Goal: Information Seeking & Learning: Learn about a topic

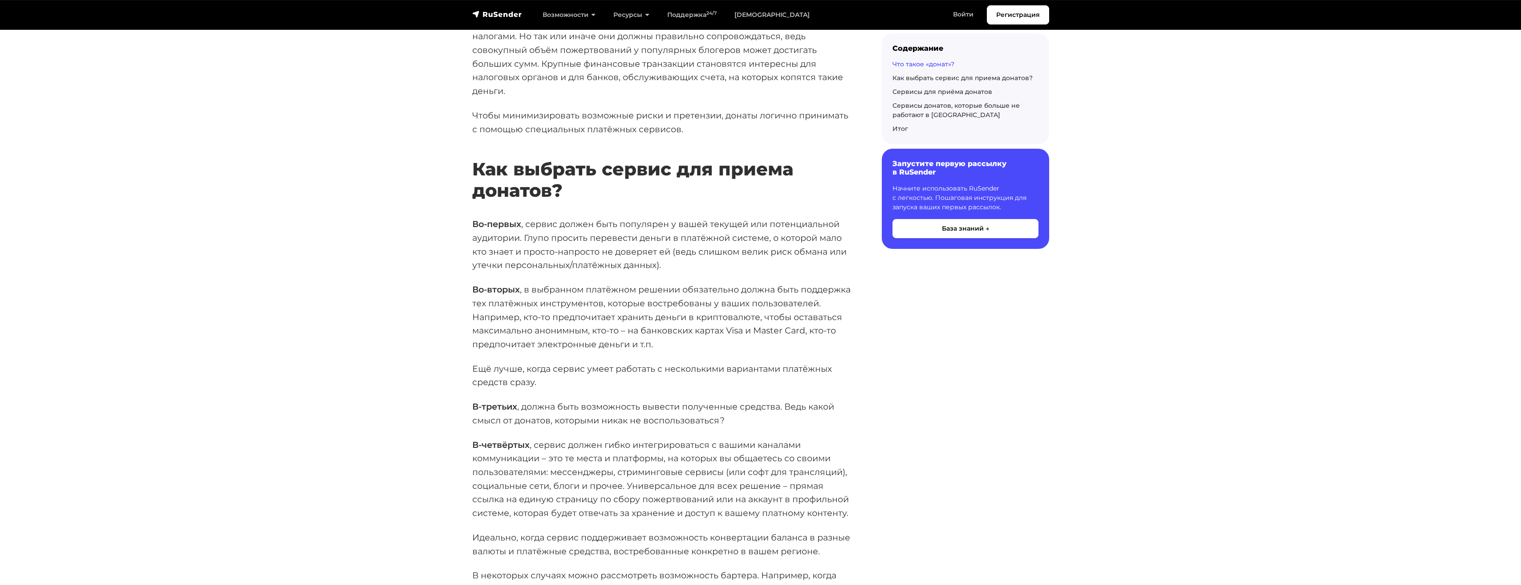
scroll to position [490, 0]
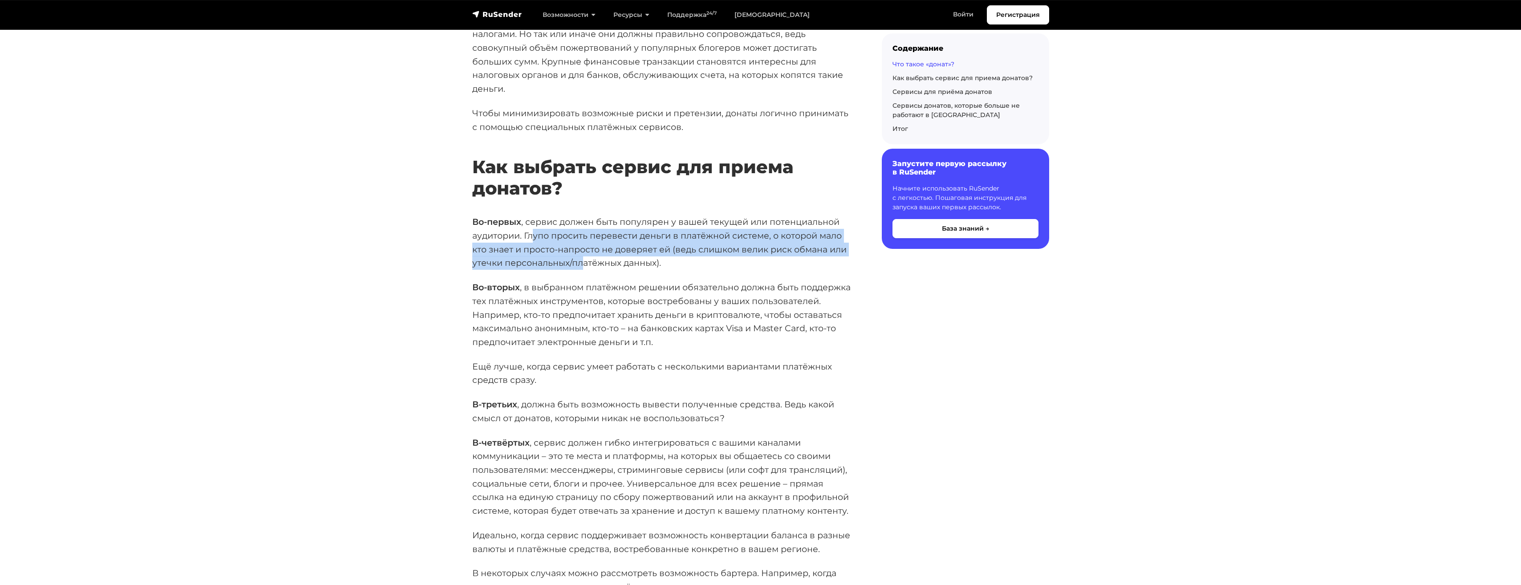
drag, startPoint x: 532, startPoint y: 235, endPoint x: 583, endPoint y: 259, distance: 56.3
click at [583, 259] on p "Во-первых , сервис должен быть популярен у вашей текущей или потенциальной ауди…" at bounding box center [662, 242] width 381 height 55
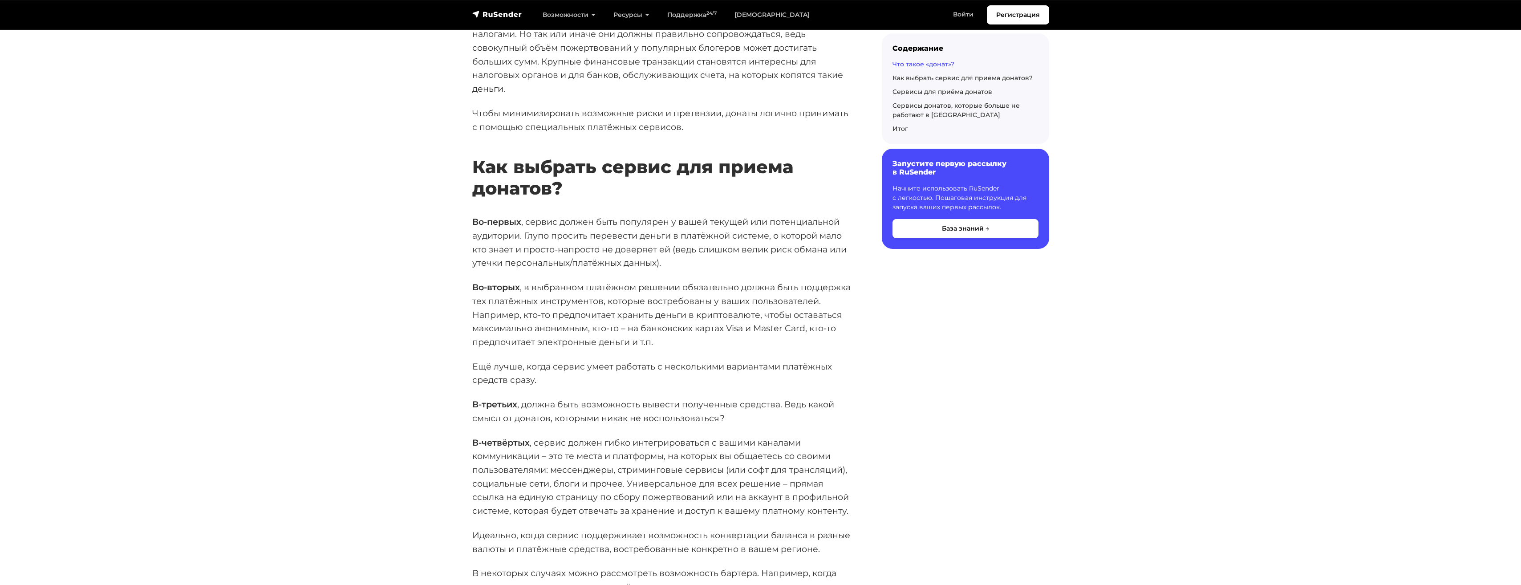
drag, startPoint x: 583, startPoint y: 259, endPoint x: 608, endPoint y: 284, distance: 34.9
click at [608, 284] on p "Во-вторых , в выбранном платёжном решении обязательно должна быть поддержка тех…" at bounding box center [662, 314] width 381 height 69
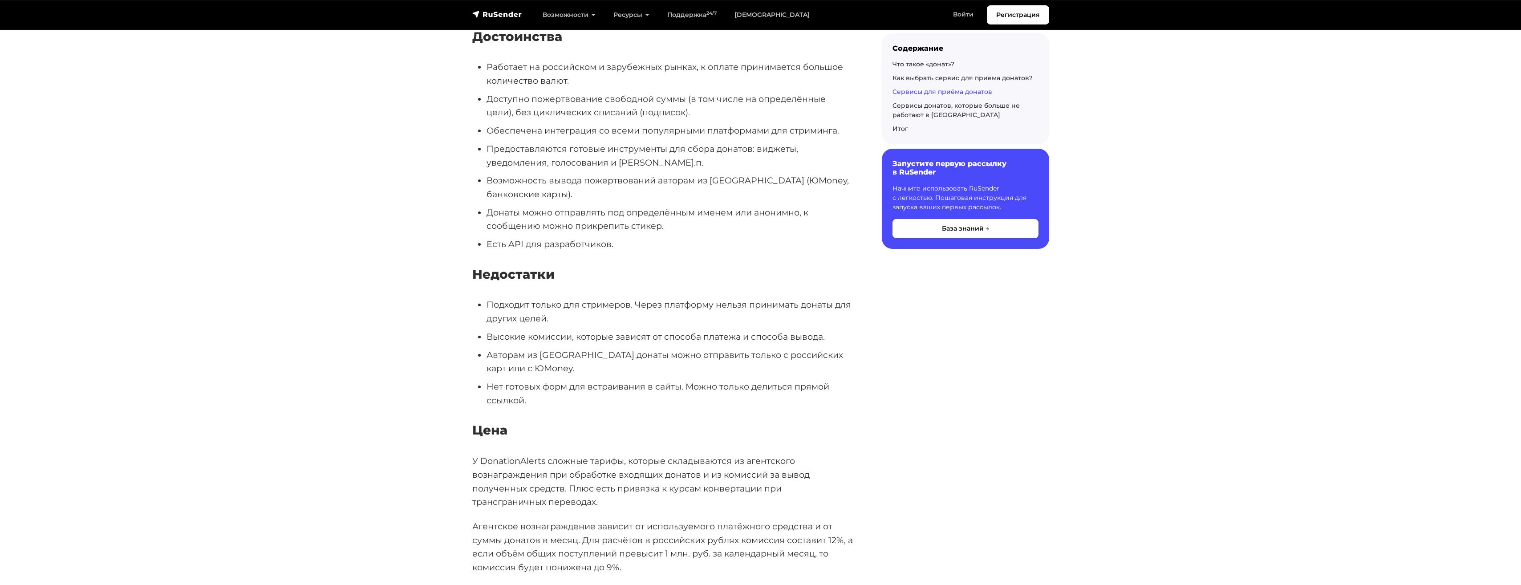
scroll to position [5965, 0]
drag, startPoint x: 493, startPoint y: 312, endPoint x: 760, endPoint y: 310, distance: 267.1
click at [760, 346] on li "Авторам из [GEOGRAPHIC_DATA] донаты можно отправить только с российских карт ил…" at bounding box center [670, 359] width 367 height 27
drag, startPoint x: 548, startPoint y: 372, endPoint x: 539, endPoint y: 360, distance: 14.7
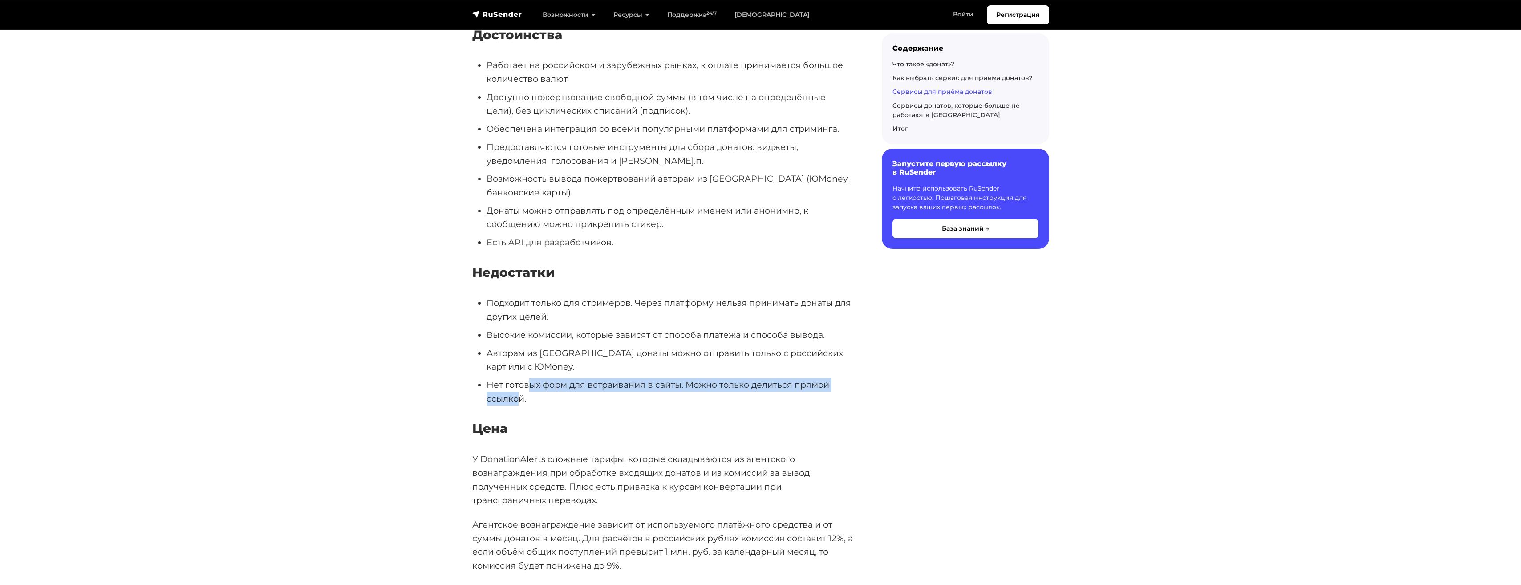
drag, startPoint x: 531, startPoint y: 345, endPoint x: 519, endPoint y: 357, distance: 17.3
click at [519, 378] on li "Нет готовых форм для встраивания в сайты. Можно только делиться прямой ссылкой." at bounding box center [670, 391] width 367 height 27
drag, startPoint x: 519, startPoint y: 357, endPoint x: 561, endPoint y: 397, distance: 57.3
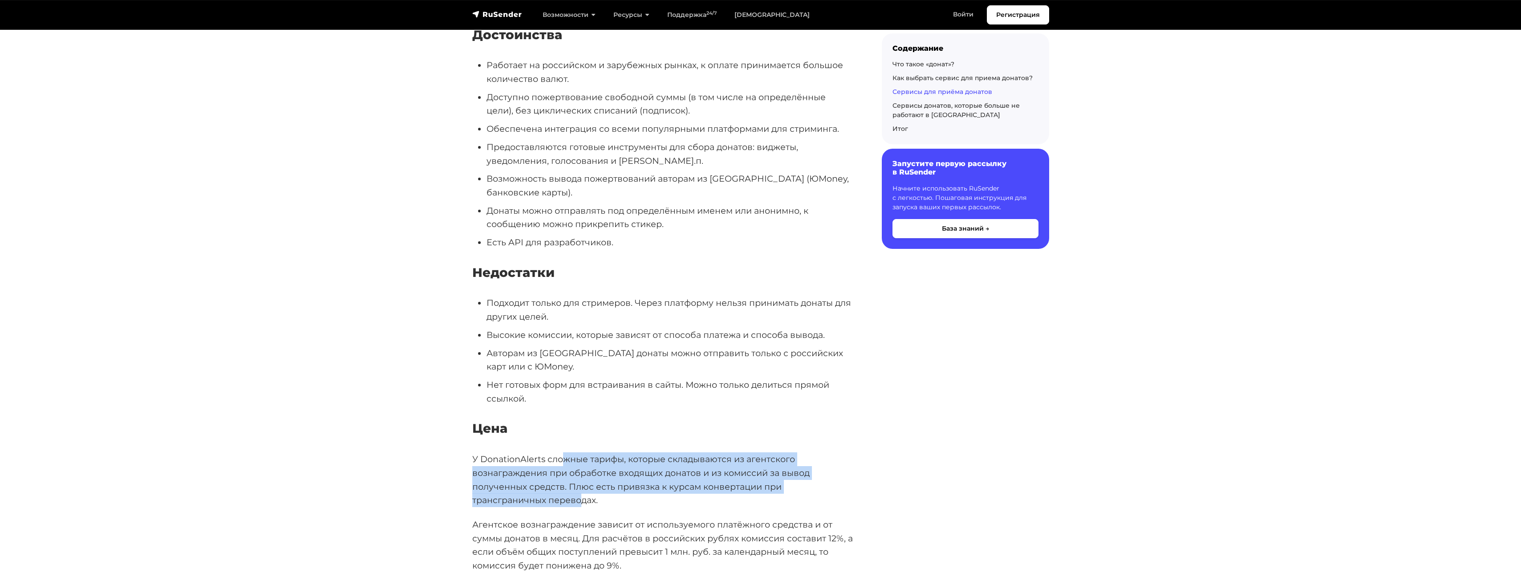
drag, startPoint x: 564, startPoint y: 420, endPoint x: 583, endPoint y: 458, distance: 42.4
click at [583, 458] on p "У DonationAlerts сложные тарифы, которые складываются из агентского вознагражде…" at bounding box center [662, 479] width 381 height 55
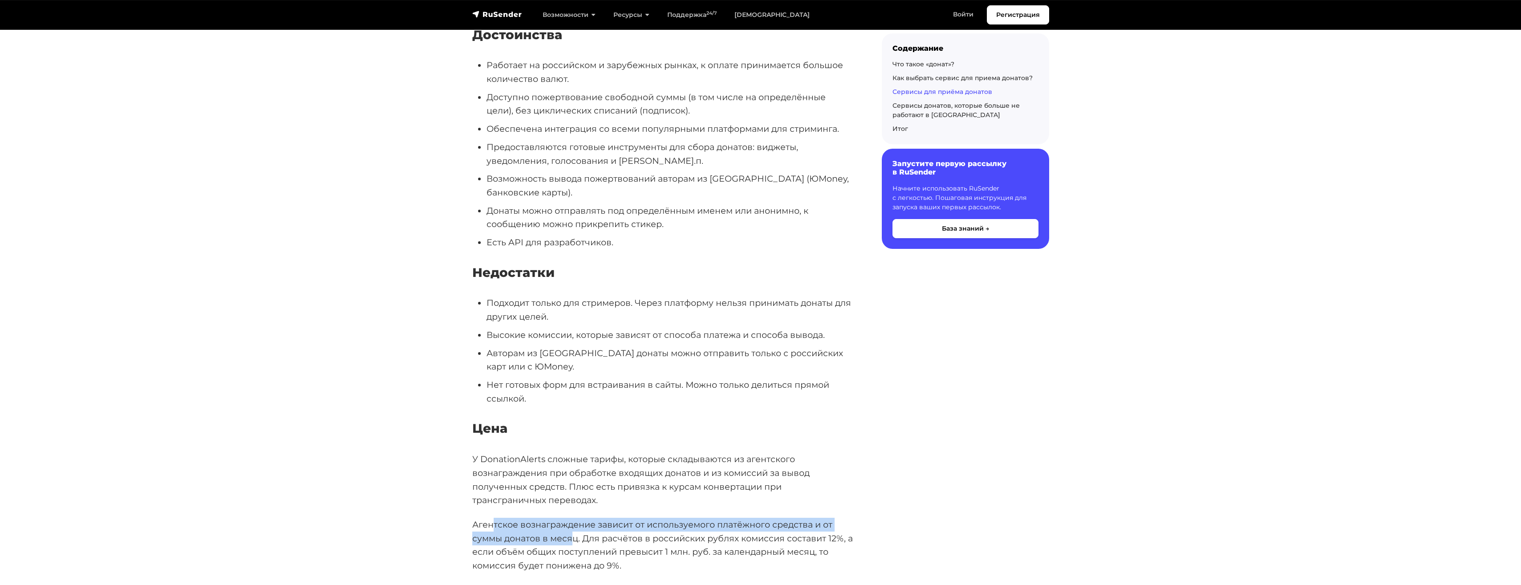
drag, startPoint x: 495, startPoint y: 483, endPoint x: 572, endPoint y: 495, distance: 78.5
click at [572, 518] on p "Агентское вознаграждение зависит от используемого платёжного средства и от сумм…" at bounding box center [662, 545] width 381 height 55
drag, startPoint x: 572, startPoint y: 495, endPoint x: 621, endPoint y: 501, distance: 48.4
click at [621, 518] on p "Агентское вознаграждение зависит от используемого платёжного средства и от сумм…" at bounding box center [662, 545] width 381 height 55
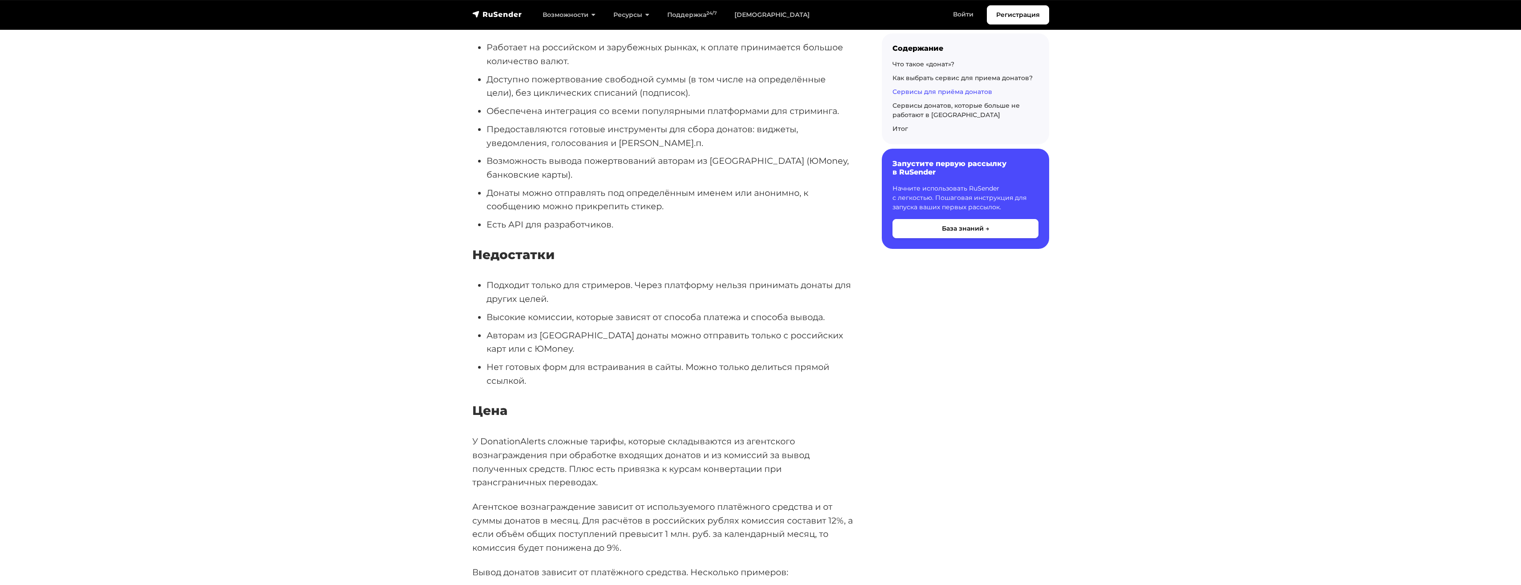
scroll to position [6054, 0]
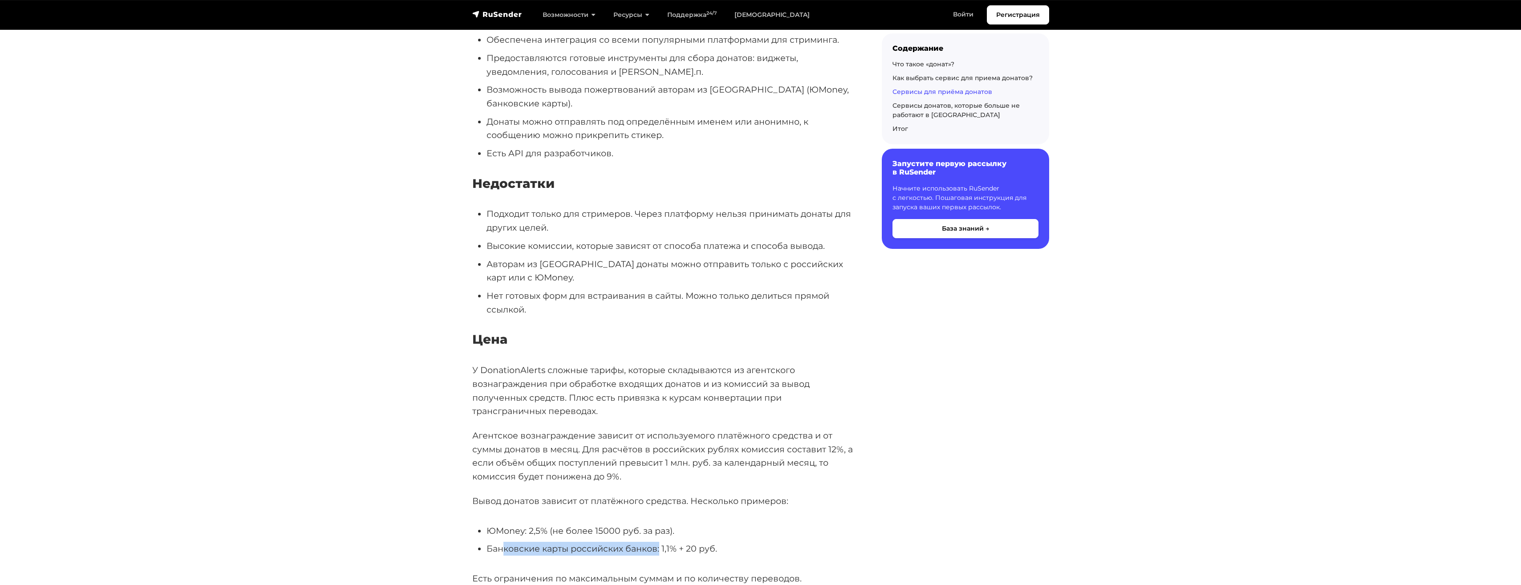
drag, startPoint x: 501, startPoint y: 507, endPoint x: 659, endPoint y: 509, distance: 157.6
click at [659, 542] on li "Банковские карты российских банков: 1,1% + 20 руб." at bounding box center [670, 549] width 367 height 14
drag, startPoint x: 538, startPoint y: 541, endPoint x: 665, endPoint y: 540, distance: 127.3
click at [665, 572] on p "Есть ограничения по максимальным суммам и по количеству переводов." at bounding box center [662, 579] width 381 height 14
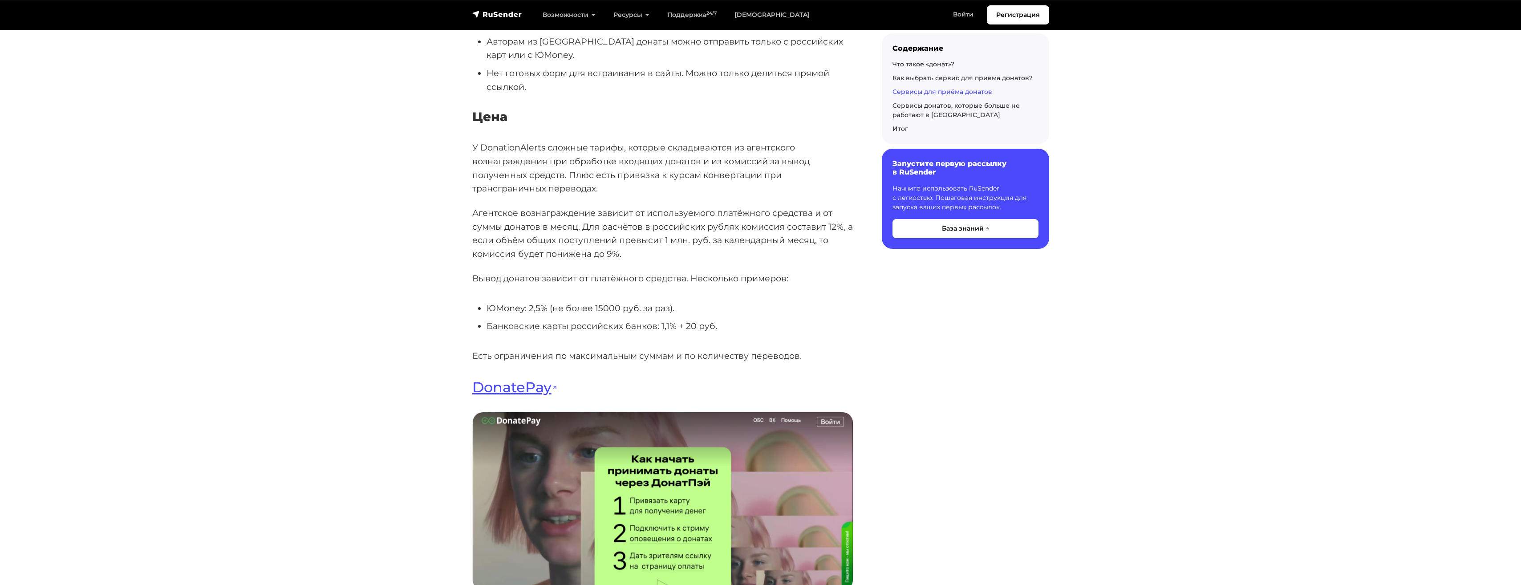
click at [420, 443] on section "Когда мы говорим о полезном и действительно интересном авторском контенте, то р…" at bounding box center [760, 410] width 1521 height 13033
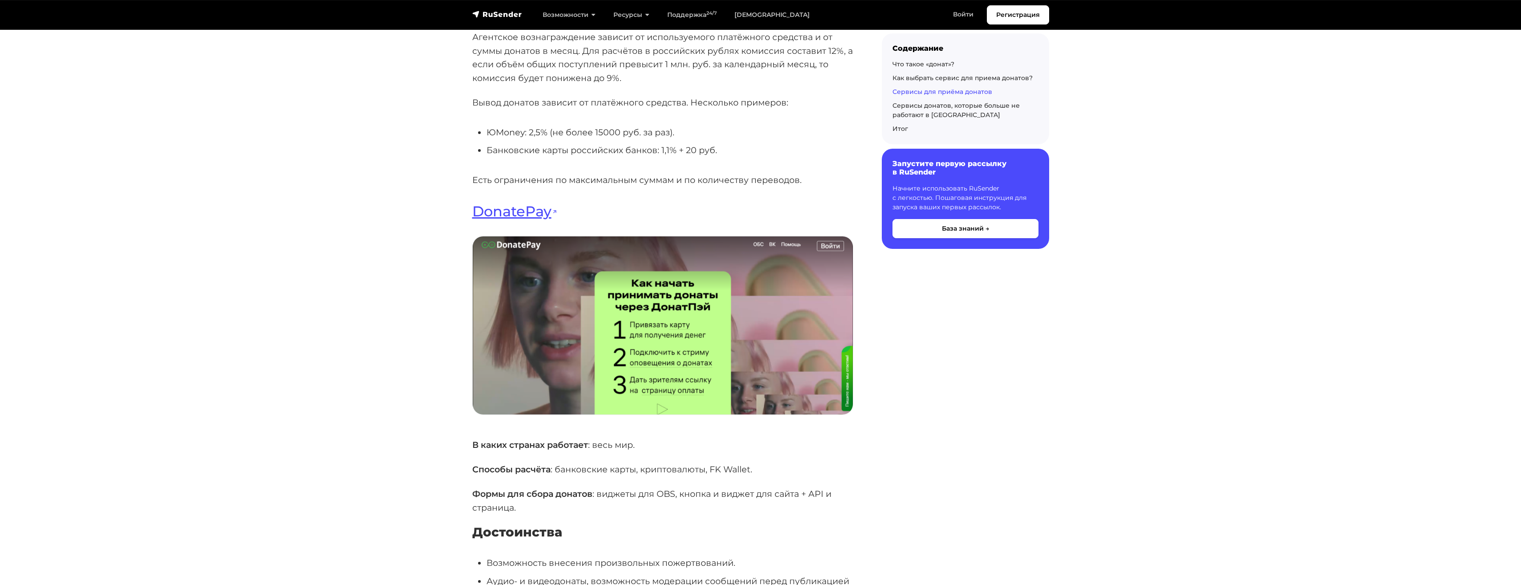
scroll to position [6455, 0]
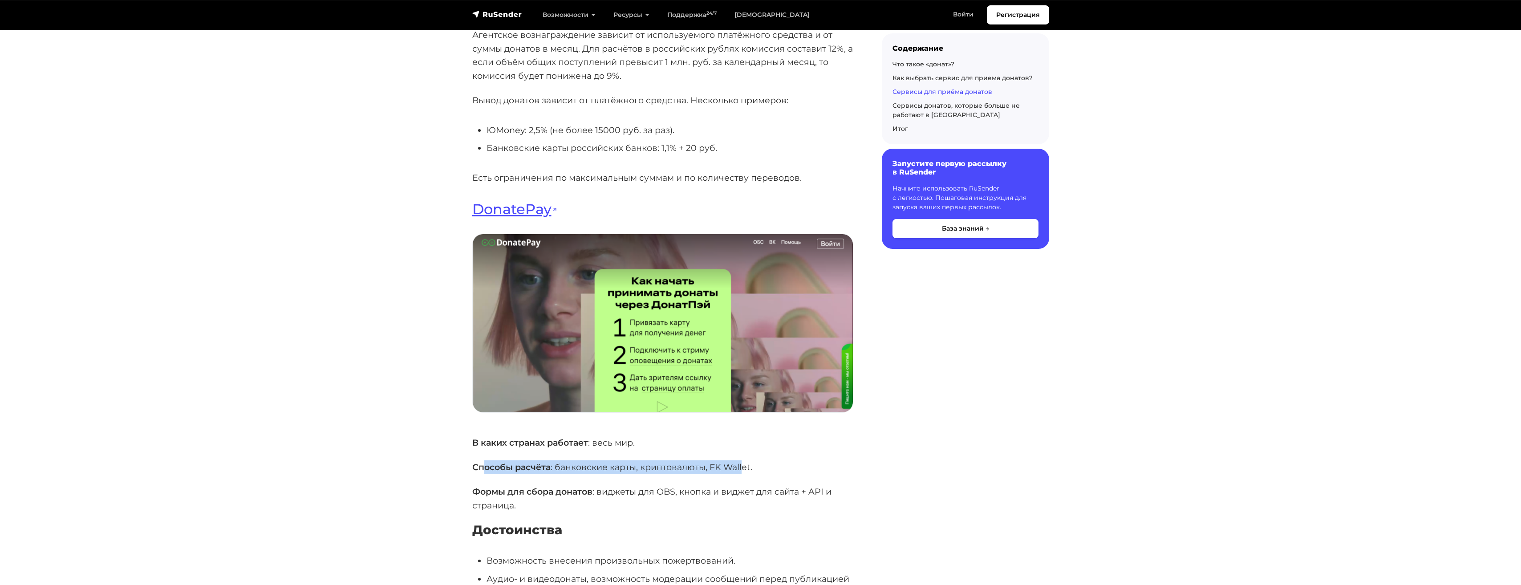
drag, startPoint x: 488, startPoint y: 426, endPoint x: 743, endPoint y: 423, distance: 254.6
click at [743, 460] on p "Способы расчёта : банковские карты, криптовалюты, FK Wallet." at bounding box center [662, 467] width 381 height 14
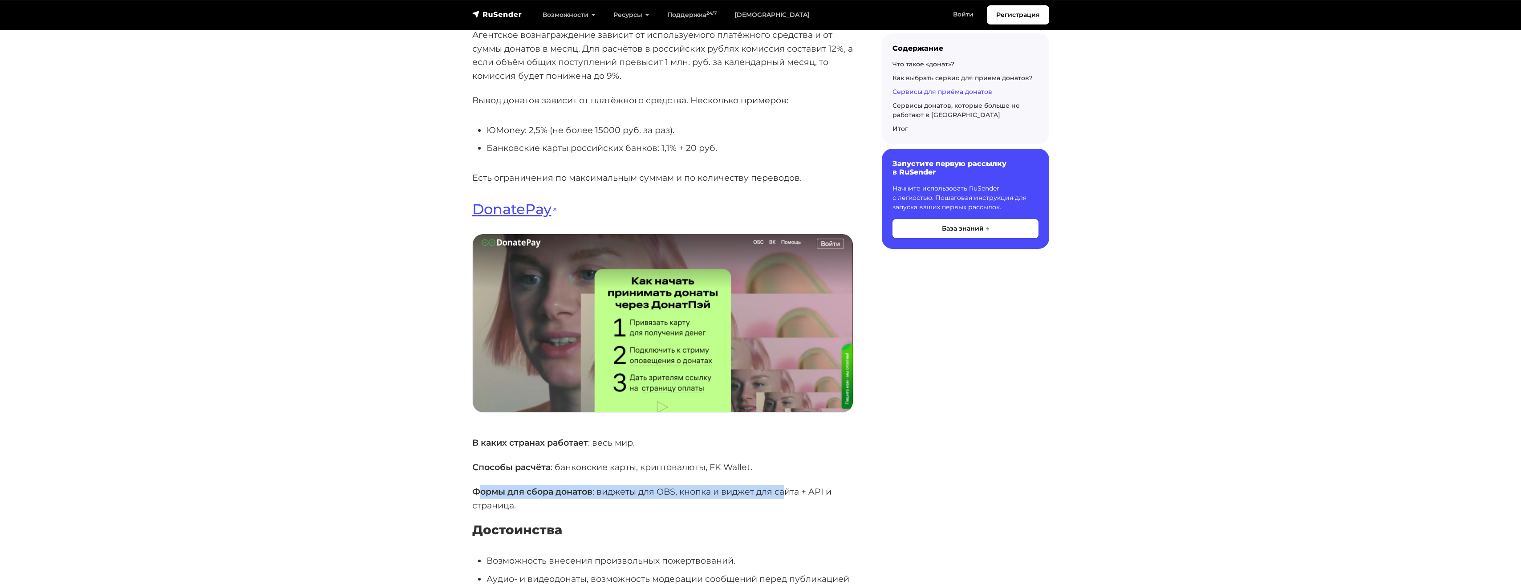
drag, startPoint x: 482, startPoint y: 450, endPoint x: 786, endPoint y: 454, distance: 303.6
click at [786, 485] on p "Формы для сбора донатов : виджеты для OBS, кнопка и виджет для сайта + API и ст…" at bounding box center [662, 498] width 381 height 27
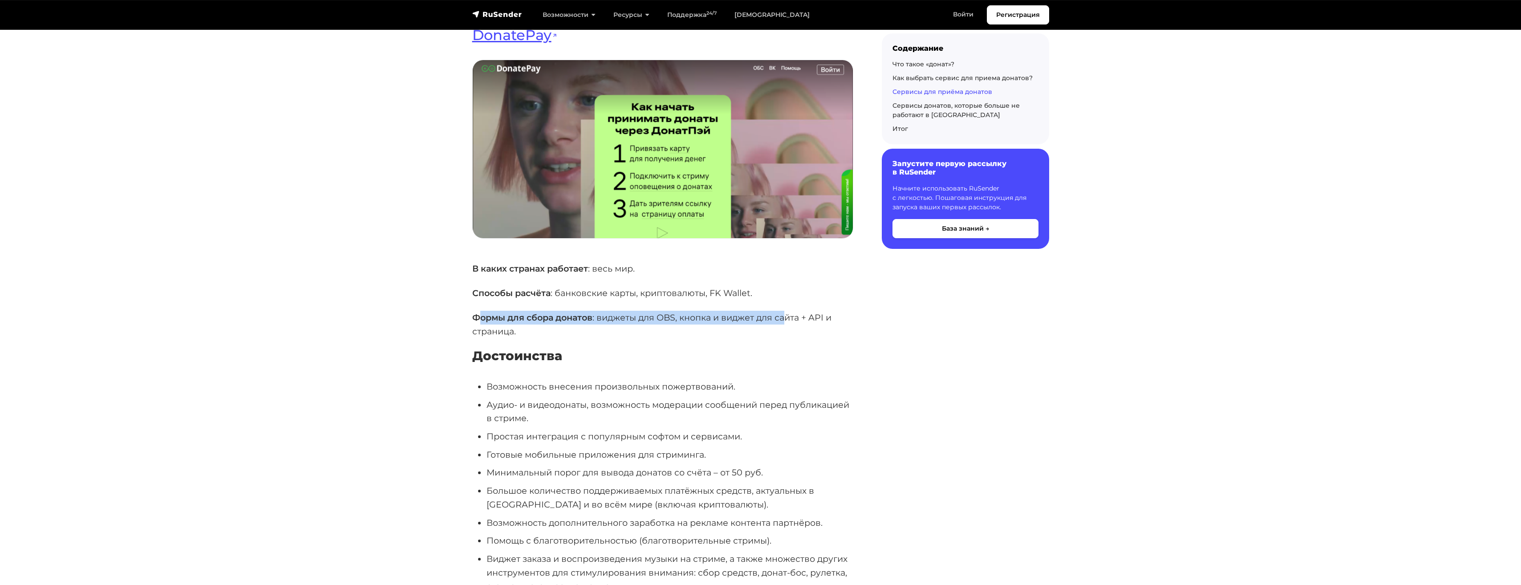
scroll to position [6633, 0]
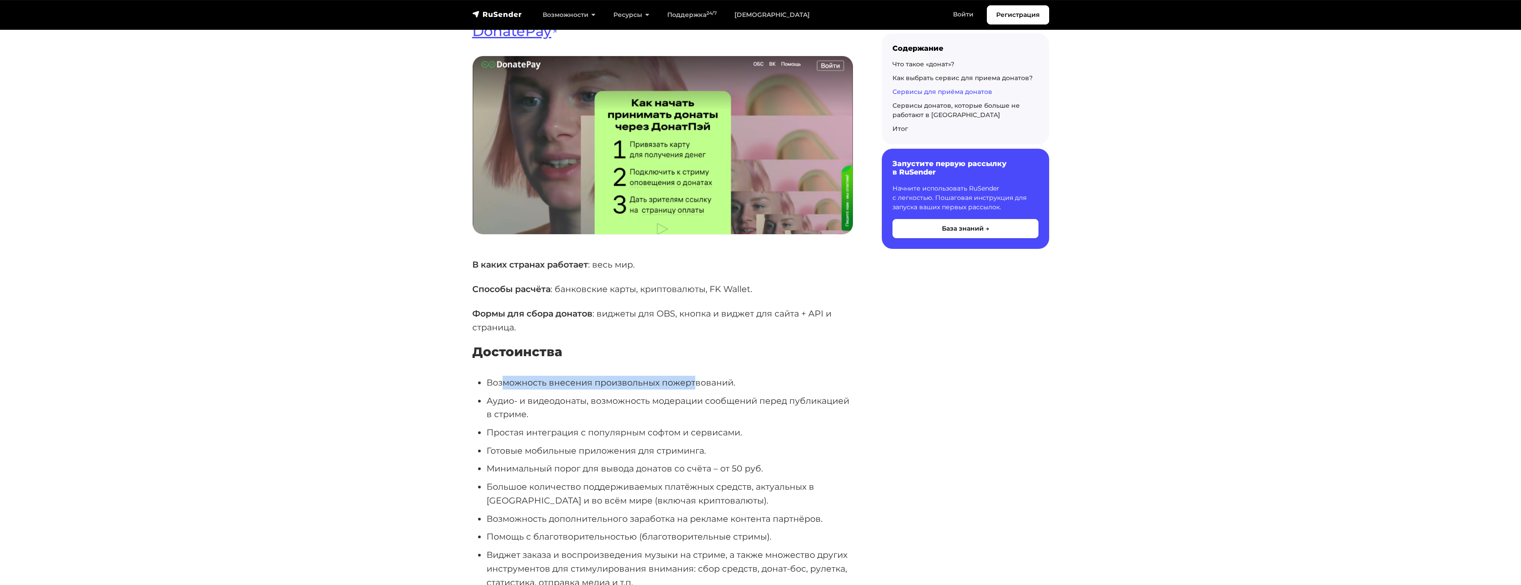
drag, startPoint x: 506, startPoint y: 345, endPoint x: 695, endPoint y: 335, distance: 189.9
click at [695, 376] on li "Возможность внесения произвольных пожертвований." at bounding box center [670, 383] width 367 height 14
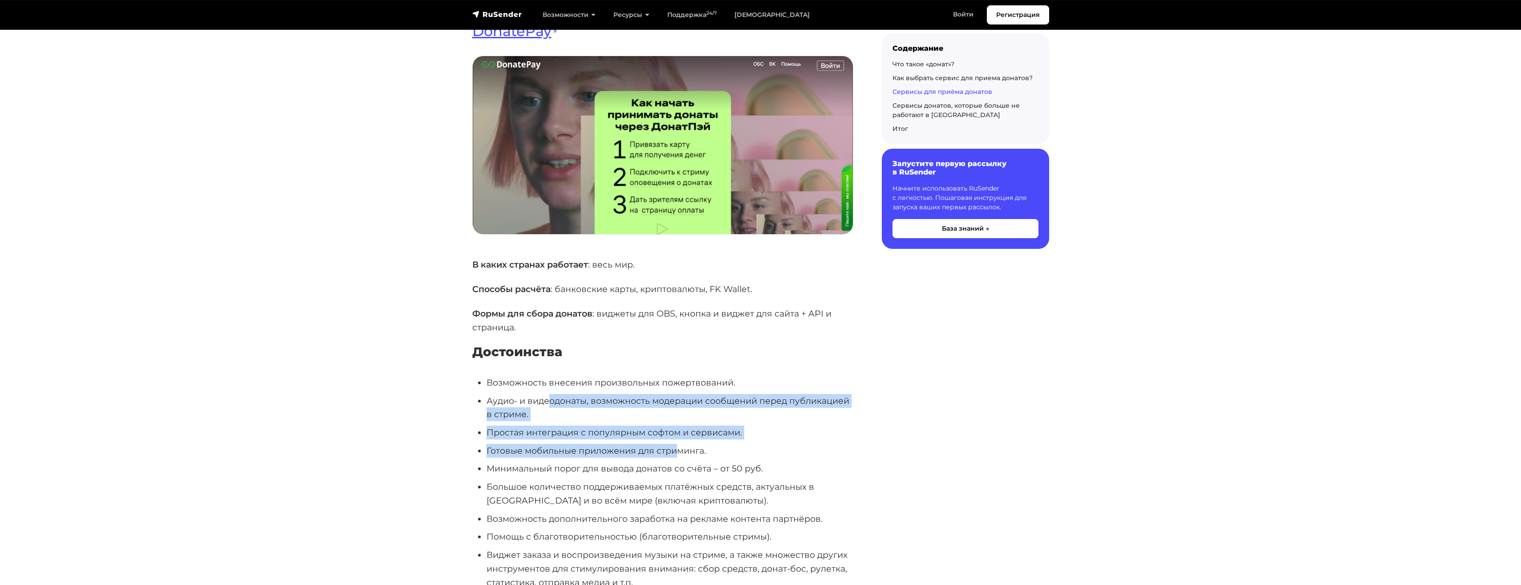
drag, startPoint x: 547, startPoint y: 359, endPoint x: 673, endPoint y: 401, distance: 133.3
click at [673, 401] on ul "Возможность внесения произвольных пожертвований. Аудио- и видеодонаты, возможно…" at bounding box center [662, 498] width 381 height 245
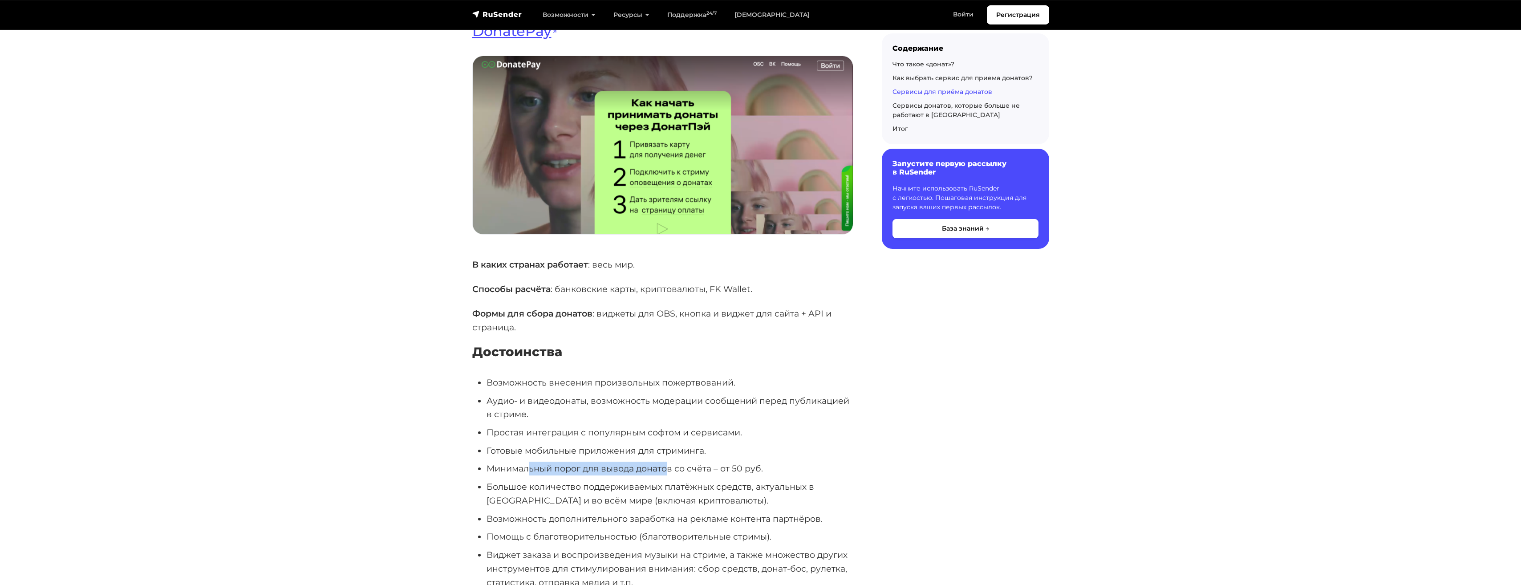
drag, startPoint x: 528, startPoint y: 431, endPoint x: 669, endPoint y: 430, distance: 141.1
click at [669, 462] on li "Минимальный порог для вывода донатов со счёта – от 50 руб." at bounding box center [670, 469] width 367 height 14
drag, startPoint x: 519, startPoint y: 445, endPoint x: 699, endPoint y: 445, distance: 180.3
click at [699, 480] on li "Большое количество поддерживаемых платёжных средств, актуальных в [GEOGRAPHIC_D…" at bounding box center [670, 493] width 367 height 27
drag, startPoint x: 528, startPoint y: 458, endPoint x: 643, endPoint y: 455, distance: 114.9
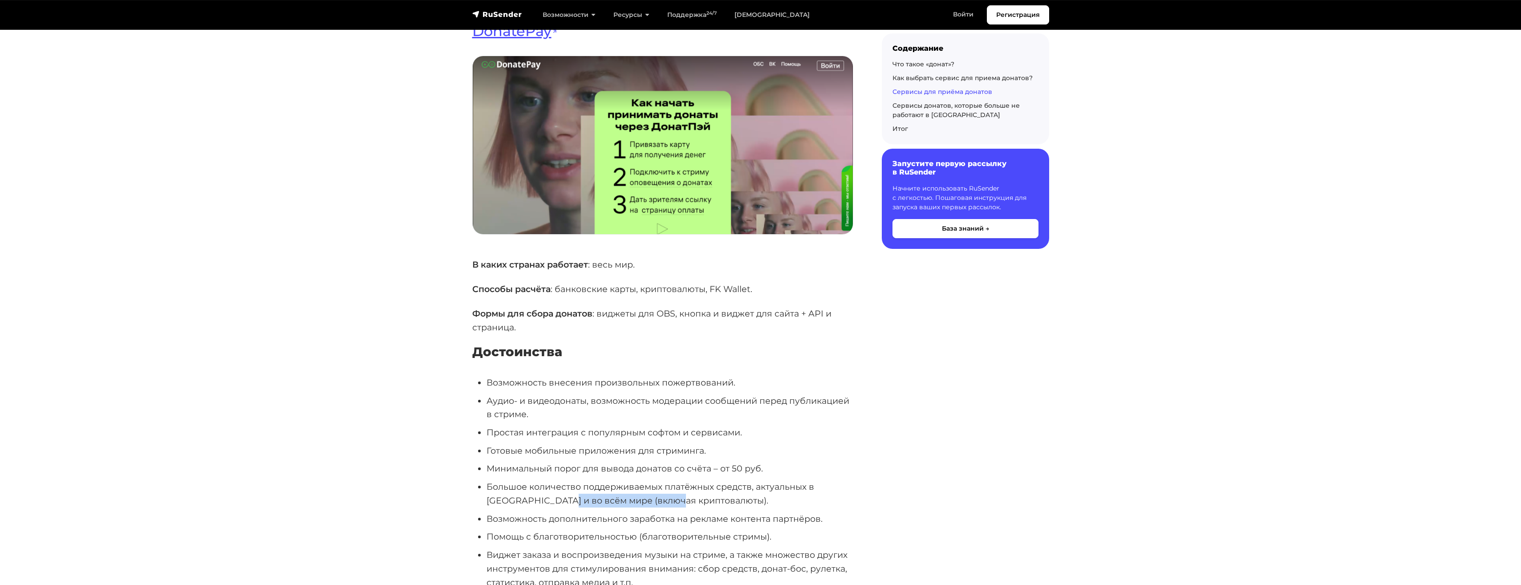
click at [643, 480] on li "Большое количество поддерживаемых платёжных средств, актуальных в [GEOGRAPHIC_D…" at bounding box center [670, 493] width 367 height 27
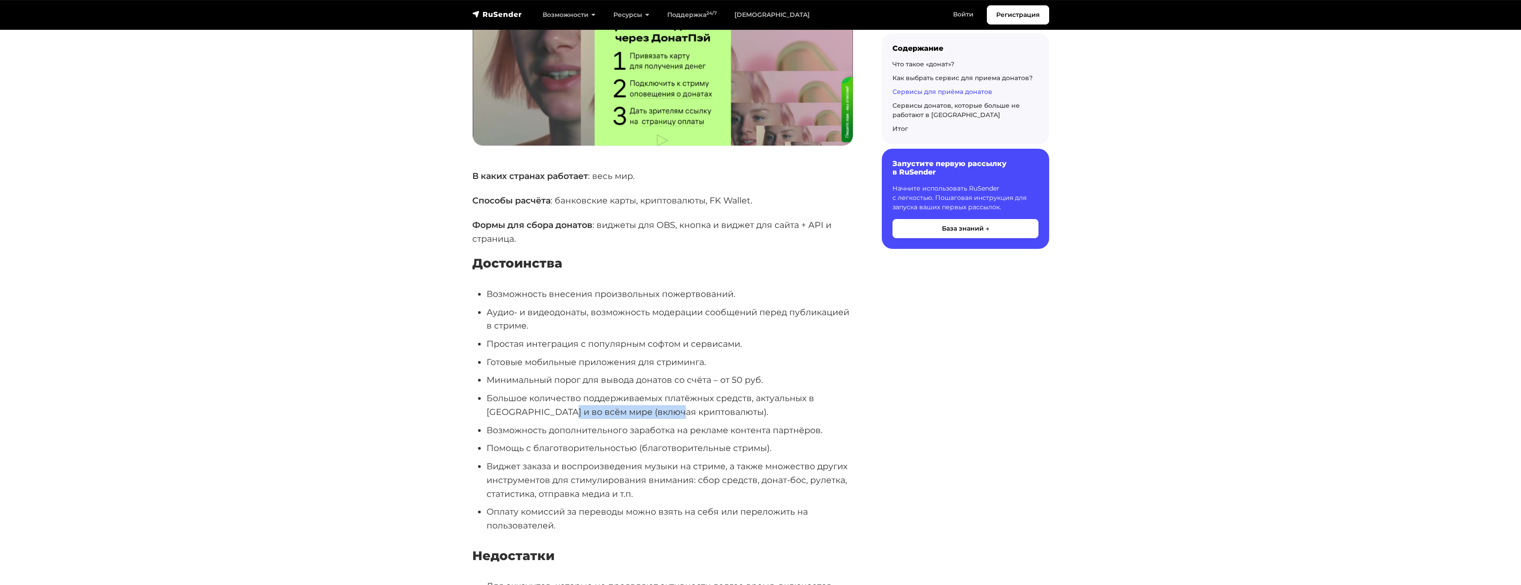
scroll to position [6722, 0]
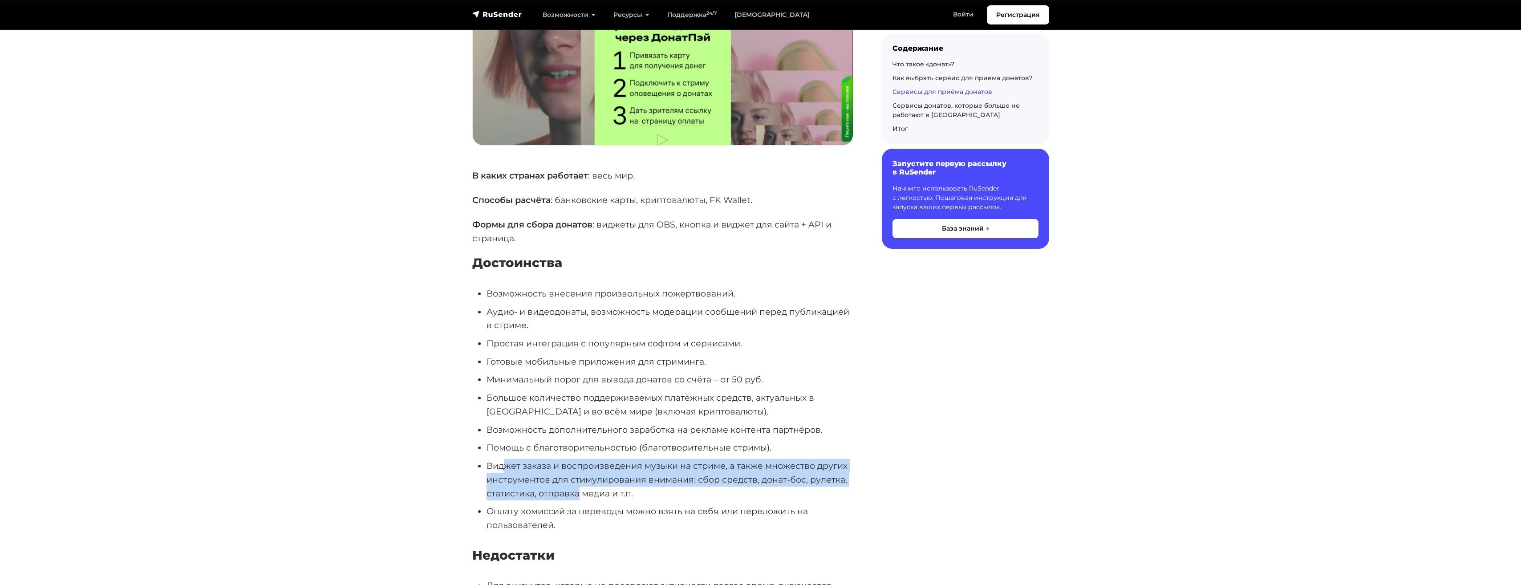
drag, startPoint x: 503, startPoint y: 423, endPoint x: 580, endPoint y: 449, distance: 80.4
click at [580, 459] on li "Виджет заказа и воспроизведения музыки на стриме, а также множество других инст…" at bounding box center [670, 479] width 367 height 41
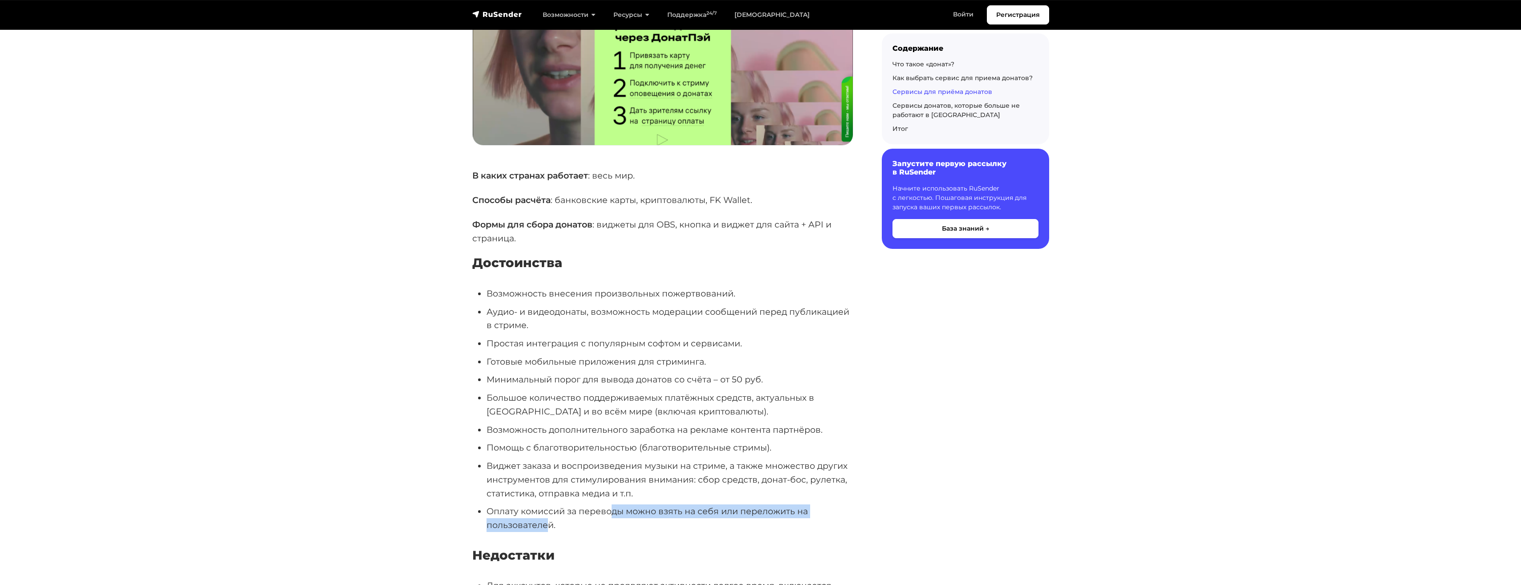
drag, startPoint x: 580, startPoint y: 449, endPoint x: 548, endPoint y: 479, distance: 44.4
click at [548, 504] on li "Оплату комиссий за переводы можно взять на себя или переложить на пользователей." at bounding box center [670, 517] width 367 height 27
drag, startPoint x: 548, startPoint y: 479, endPoint x: 490, endPoint y: 468, distance: 58.5
click at [490, 504] on li "Оплату комиссий за переводы можно взять на себя или переложить на пользователей." at bounding box center [670, 517] width 367 height 27
drag, startPoint x: 492, startPoint y: 468, endPoint x: 547, endPoint y: 482, distance: 56.1
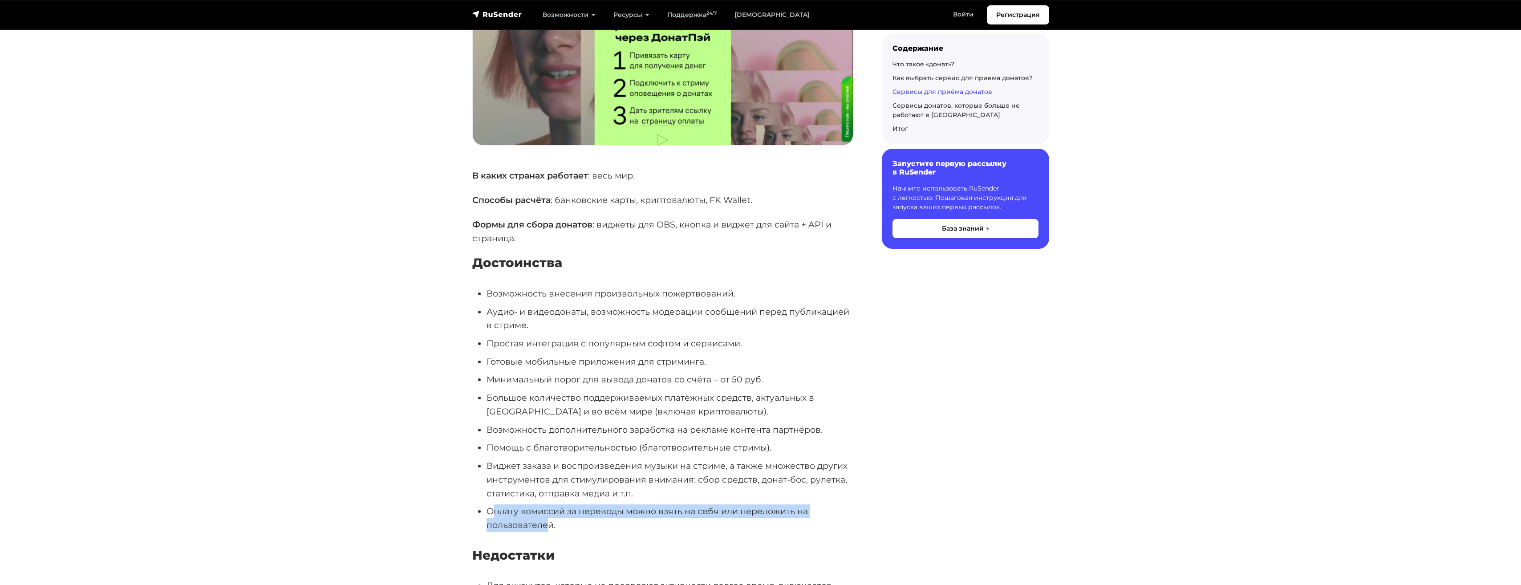
click at [547, 504] on li "Оплату комиссий за переводы можно взять на себя или переложить на пользователей." at bounding box center [670, 517] width 367 height 27
drag, startPoint x: 547, startPoint y: 482, endPoint x: 568, endPoint y: 482, distance: 21.4
click at [568, 504] on li "Оплату комиссий за переводы можно взять на себя или переложить на пользователей." at bounding box center [670, 517] width 367 height 27
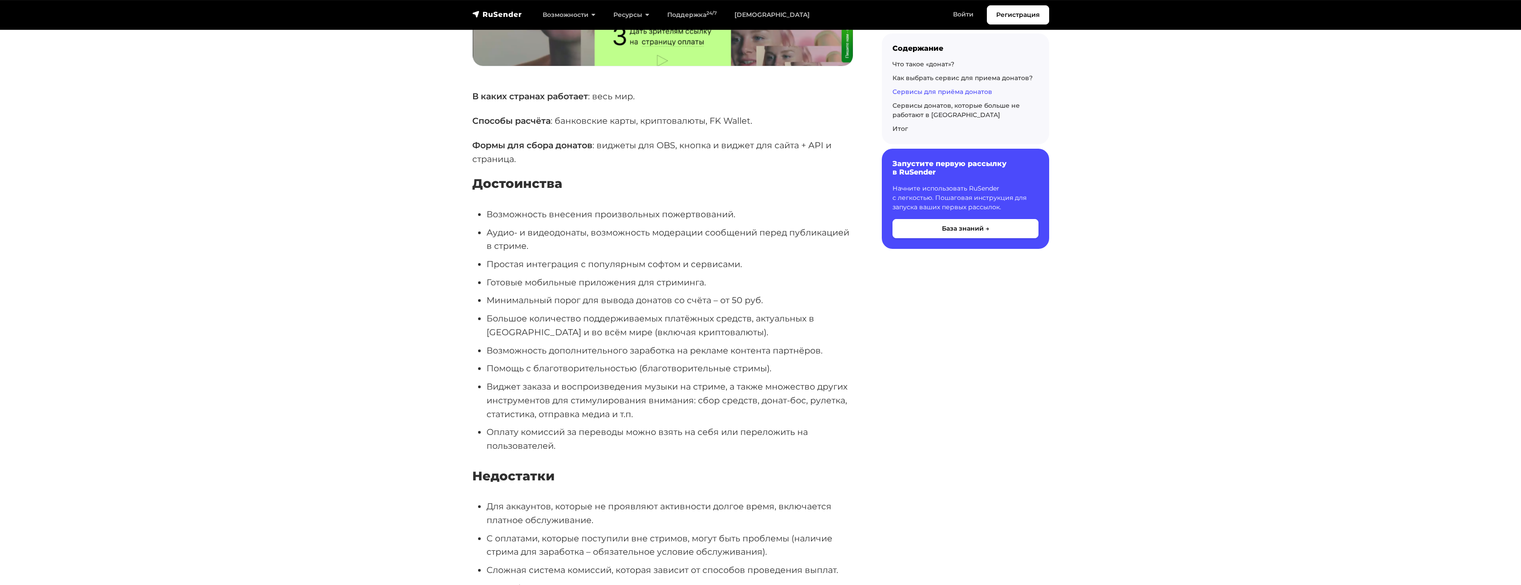
scroll to position [6855, 0]
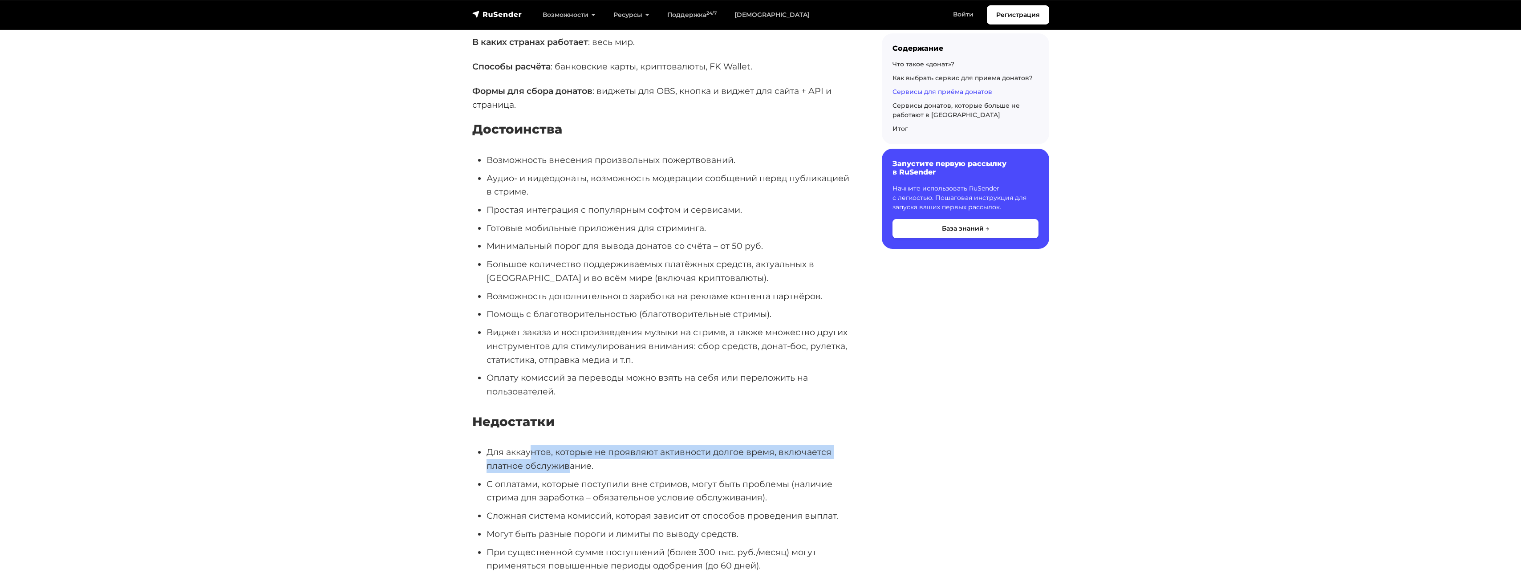
drag, startPoint x: 531, startPoint y: 412, endPoint x: 567, endPoint y: 424, distance: 37.6
click at [567, 445] on li "Для аккаунтов, которые не проявляют активности долгое время, включается платное…" at bounding box center [670, 458] width 367 height 27
drag, startPoint x: 567, startPoint y: 424, endPoint x: 507, endPoint y: 444, distance: 63.1
click at [507, 477] on li "С оплатами, которые поступили вне стримов, могут быть проблемы (наличие стрима …" at bounding box center [670, 490] width 367 height 27
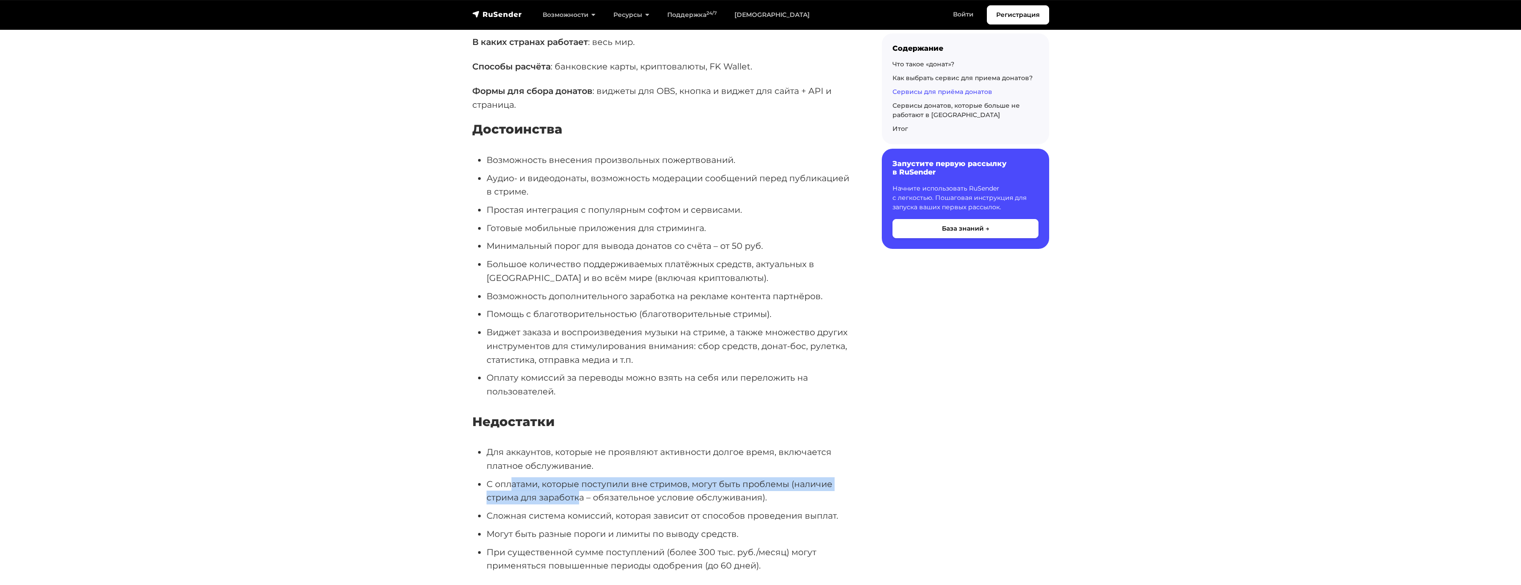
drag, startPoint x: 514, startPoint y: 442, endPoint x: 579, endPoint y: 457, distance: 66.5
click at [579, 477] on li "С оплатами, которые поступили вне стримов, могут быть проблемы (наличие стрима …" at bounding box center [670, 490] width 367 height 27
drag, startPoint x: 579, startPoint y: 457, endPoint x: 624, endPoint y: 459, distance: 45.5
click at [624, 477] on li "С оплатами, которые поступили вне стримов, могут быть проблемы (наличие стрима …" at bounding box center [670, 490] width 367 height 27
drag, startPoint x: 490, startPoint y: 443, endPoint x: 759, endPoint y: 456, distance: 269.6
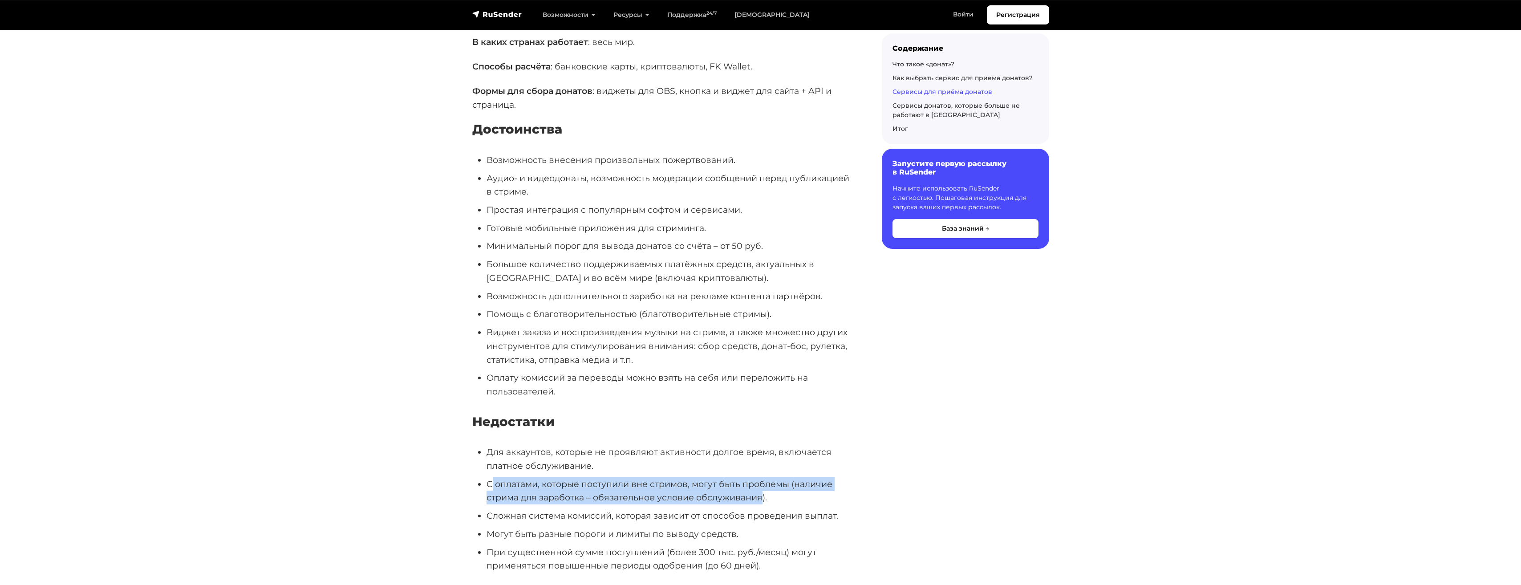
click at [759, 477] on li "С оплатами, которые поступили вне стримов, могут быть проблемы (наличие стрима …" at bounding box center [670, 490] width 367 height 27
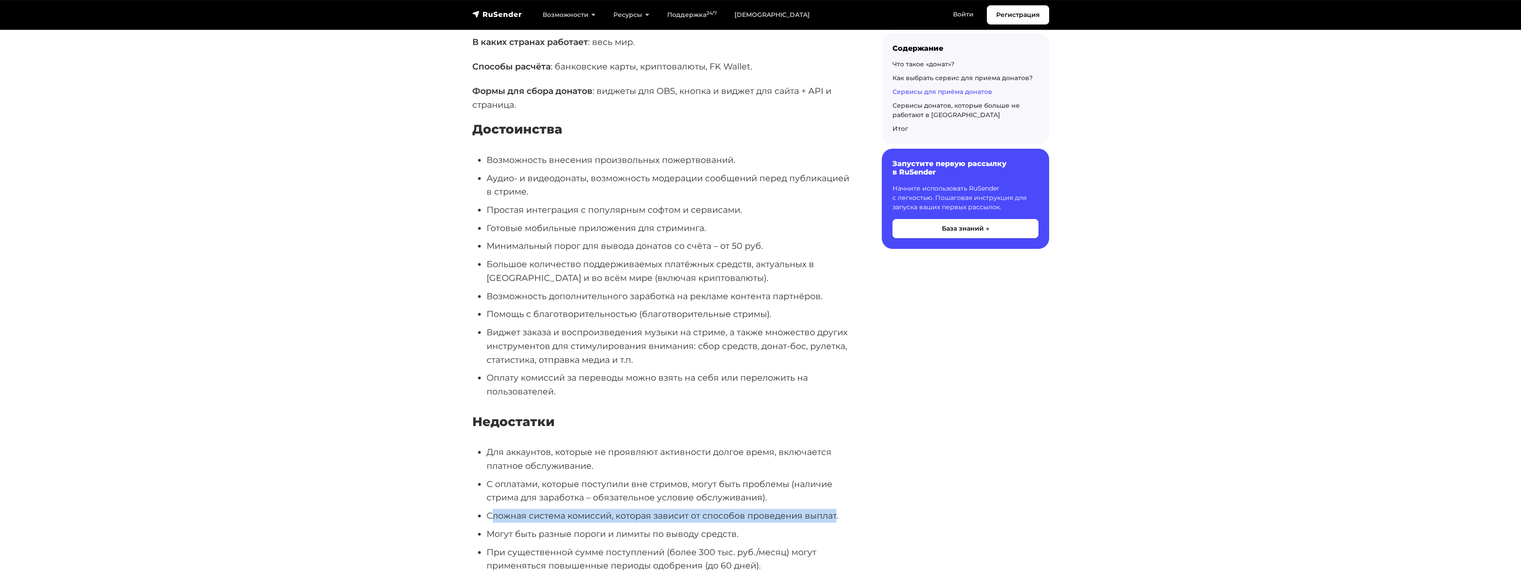
drag, startPoint x: 491, startPoint y: 475, endPoint x: 834, endPoint y: 472, distance: 343.2
click at [834, 509] on li "Сложная система комиссий, которая зависит от способов проведения выплат." at bounding box center [670, 516] width 367 height 14
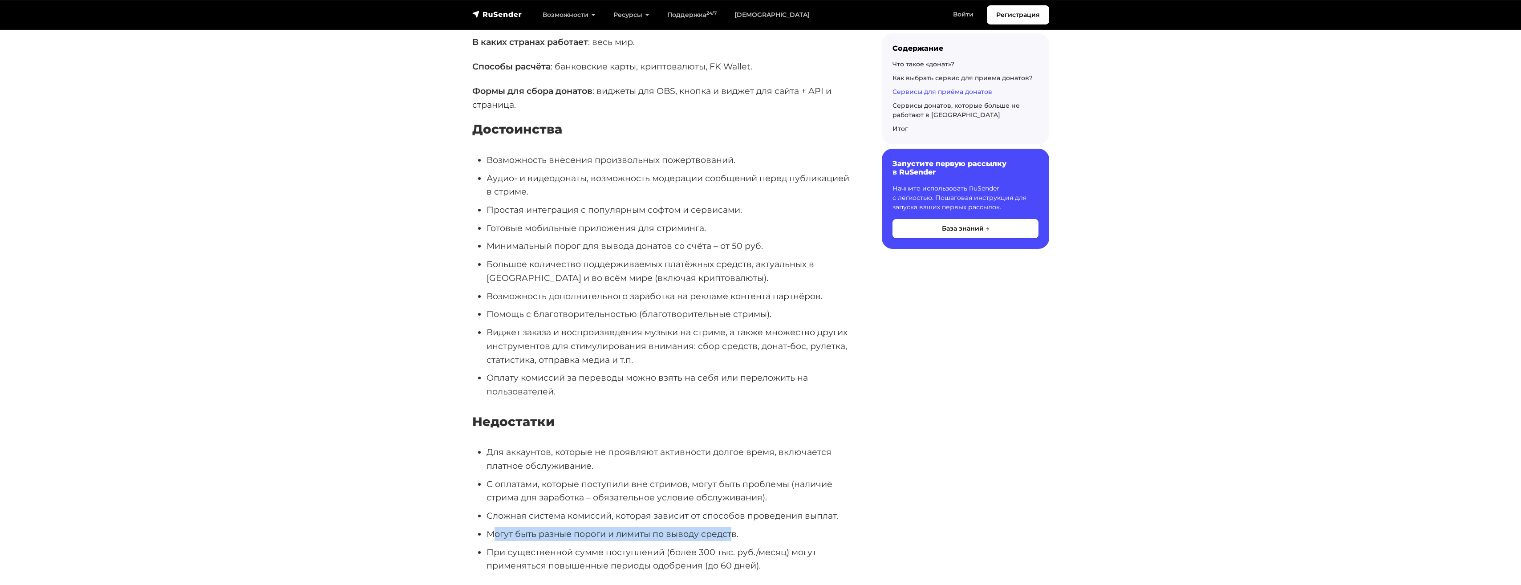
drag, startPoint x: 492, startPoint y: 492, endPoint x: 733, endPoint y: 496, distance: 240.9
click at [733, 527] on li "Могут быть разные пороги и лимиты по выводу средств." at bounding box center [670, 534] width 367 height 14
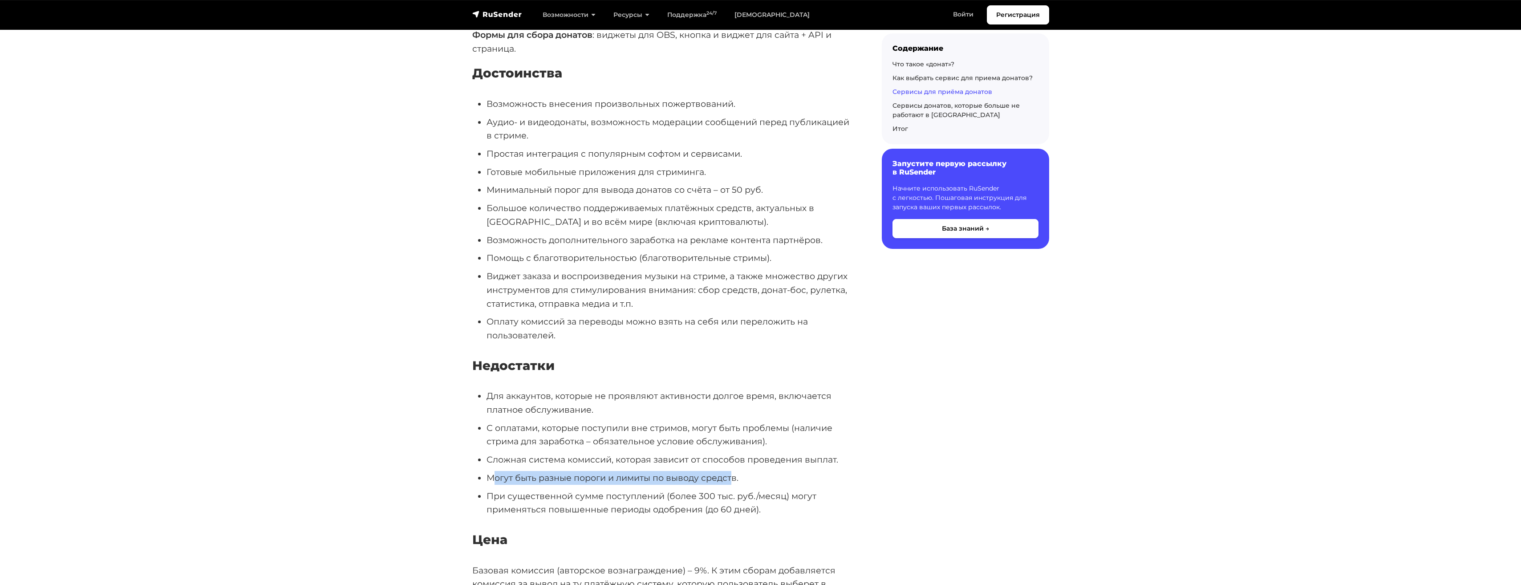
scroll to position [6944, 0]
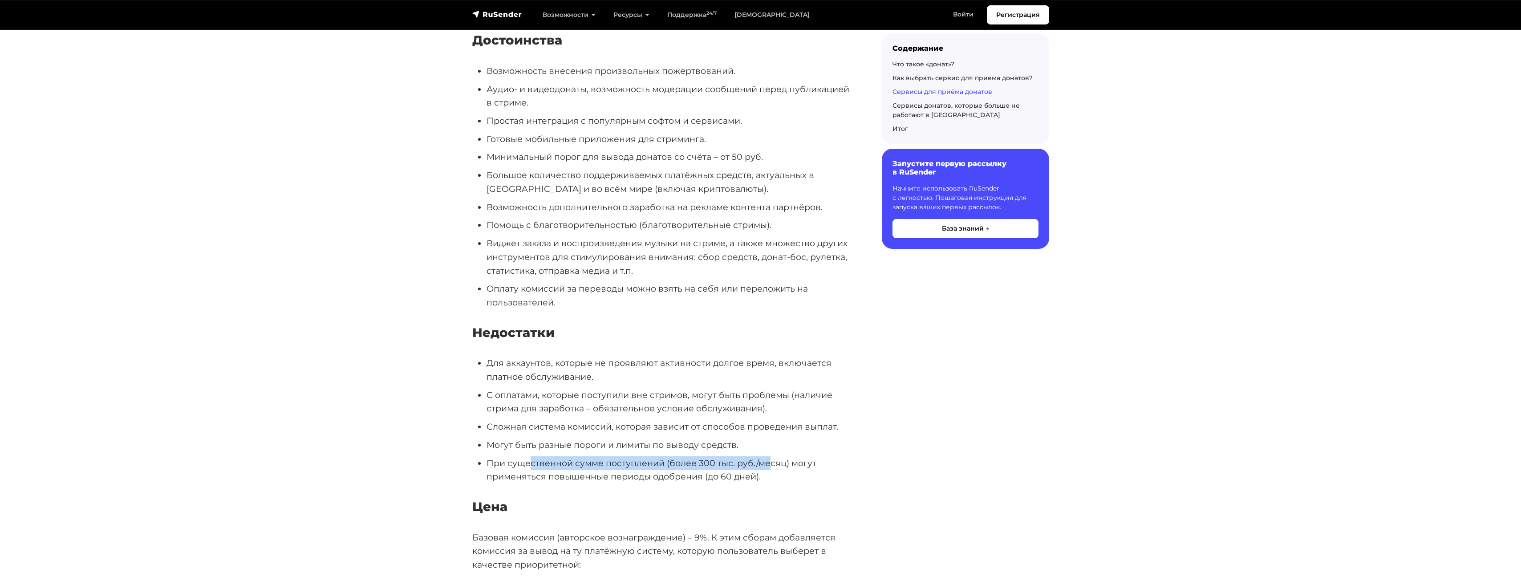
drag, startPoint x: 532, startPoint y: 419, endPoint x: 772, endPoint y: 423, distance: 239.5
click at [772, 456] on li "При существенной сумме поступлений (более 300 тыс. руб./месяц) могут применятьс…" at bounding box center [670, 469] width 367 height 27
drag, startPoint x: 560, startPoint y: 439, endPoint x: 677, endPoint y: 440, distance: 116.6
click at [677, 456] on li "При существенной сумме поступлений (более 300 тыс. руб./месяц) могут применятьс…" at bounding box center [670, 469] width 367 height 27
drag, startPoint x: 677, startPoint y: 440, endPoint x: 578, endPoint y: 430, distance: 98.9
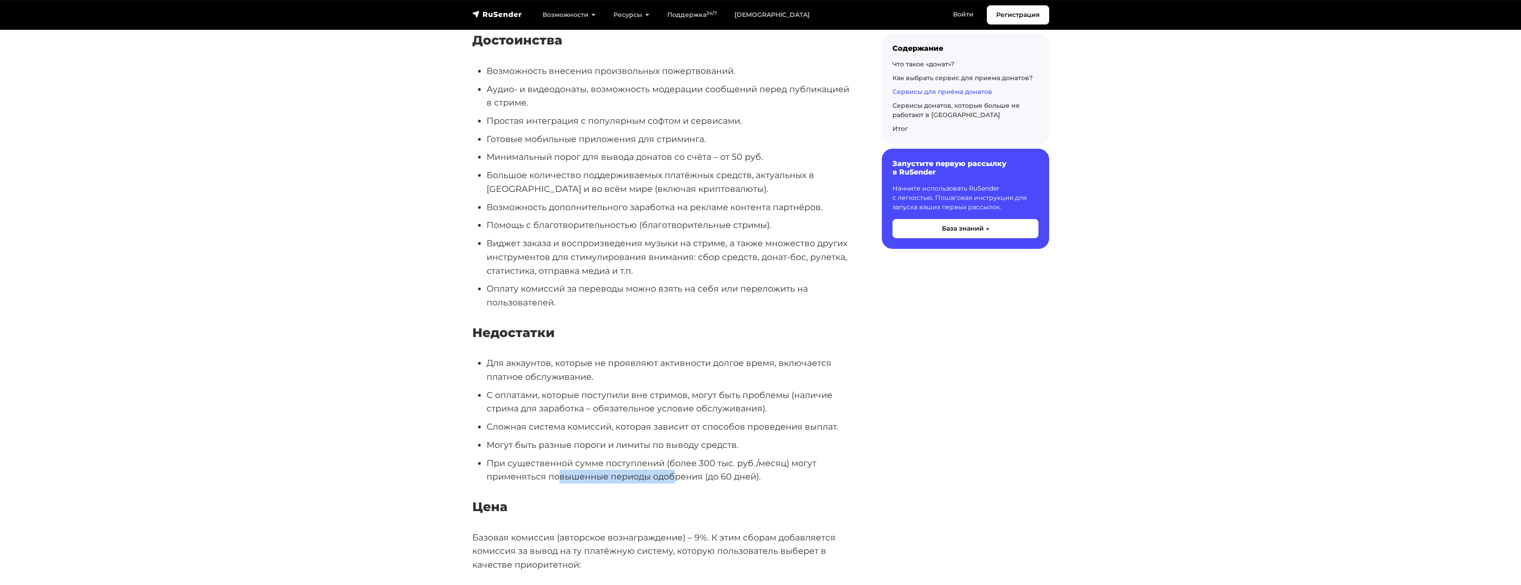
click at [579, 456] on li "При существенной сумме поступлений (более 300 тыс. руб./месяц) могут применятьс…" at bounding box center [670, 469] width 367 height 27
click at [518, 456] on li "При существенной сумме поступлений (более 300 тыс. руб./месяц) могут применятьс…" at bounding box center [670, 469] width 367 height 27
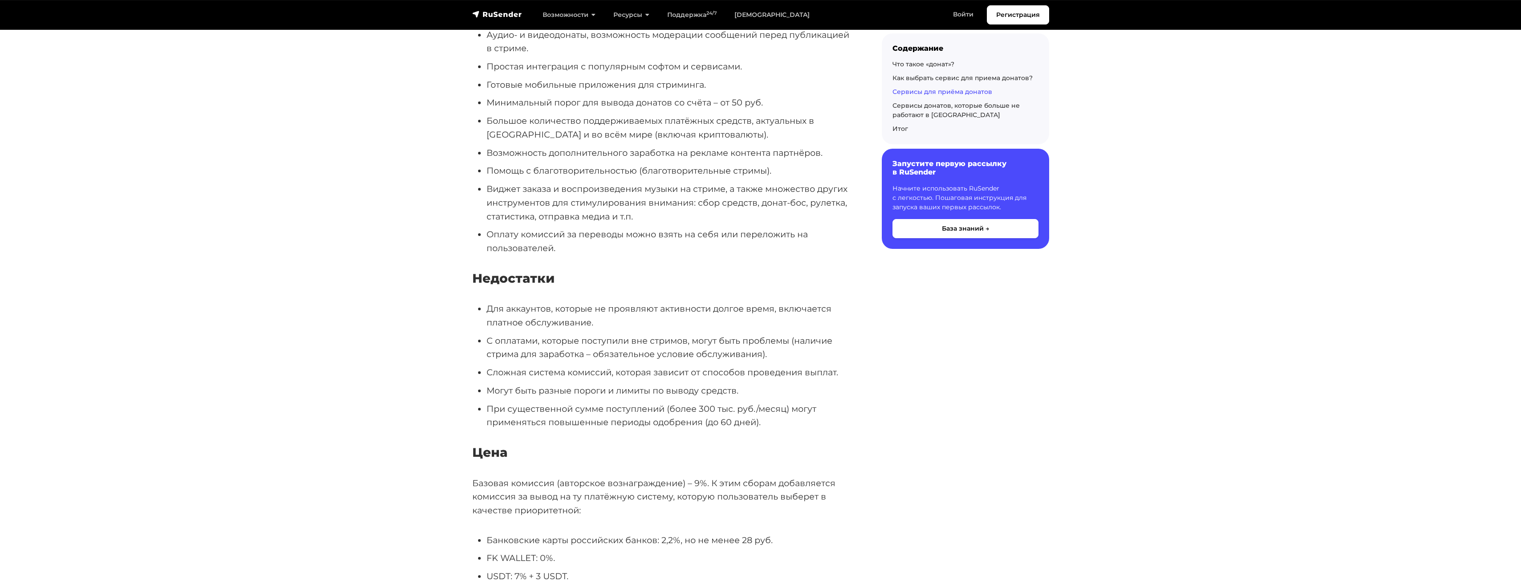
scroll to position [7033, 0]
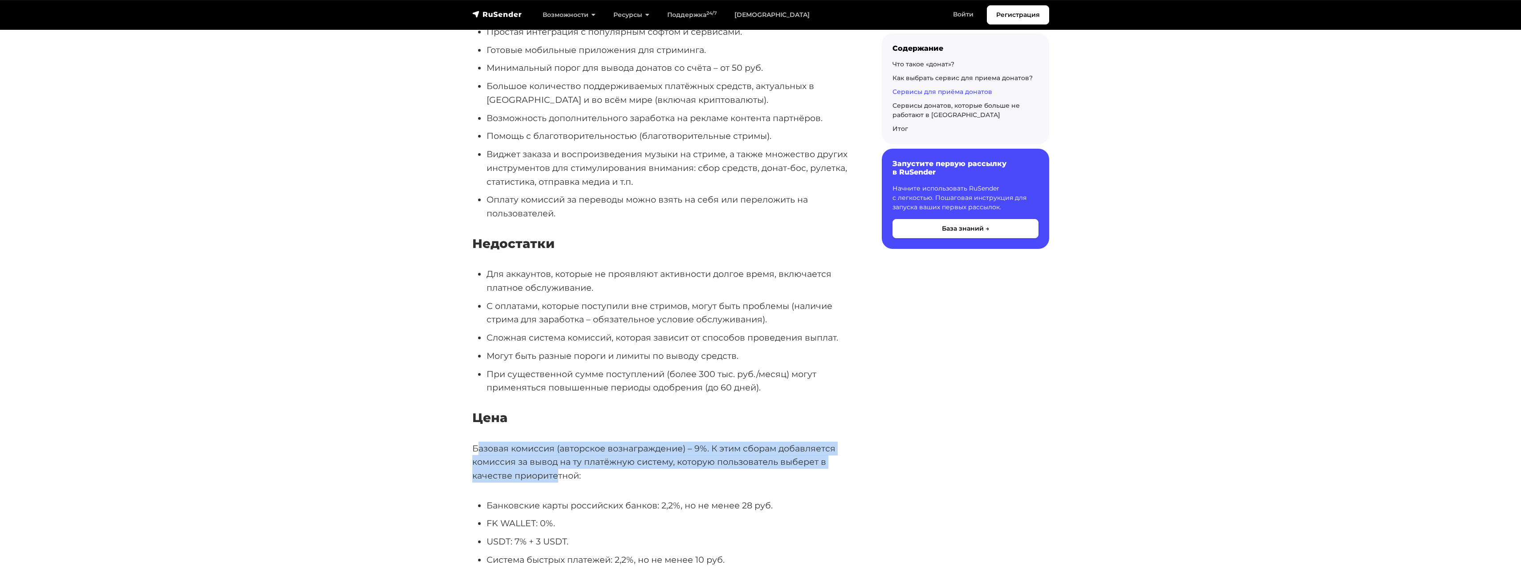
drag, startPoint x: 479, startPoint y: 407, endPoint x: 559, endPoint y: 430, distance: 82.4
click at [559, 442] on p "Базовая комиссия (авторское вознаграждение) – 9%. К этим сборам добавляется ком…" at bounding box center [662, 462] width 381 height 41
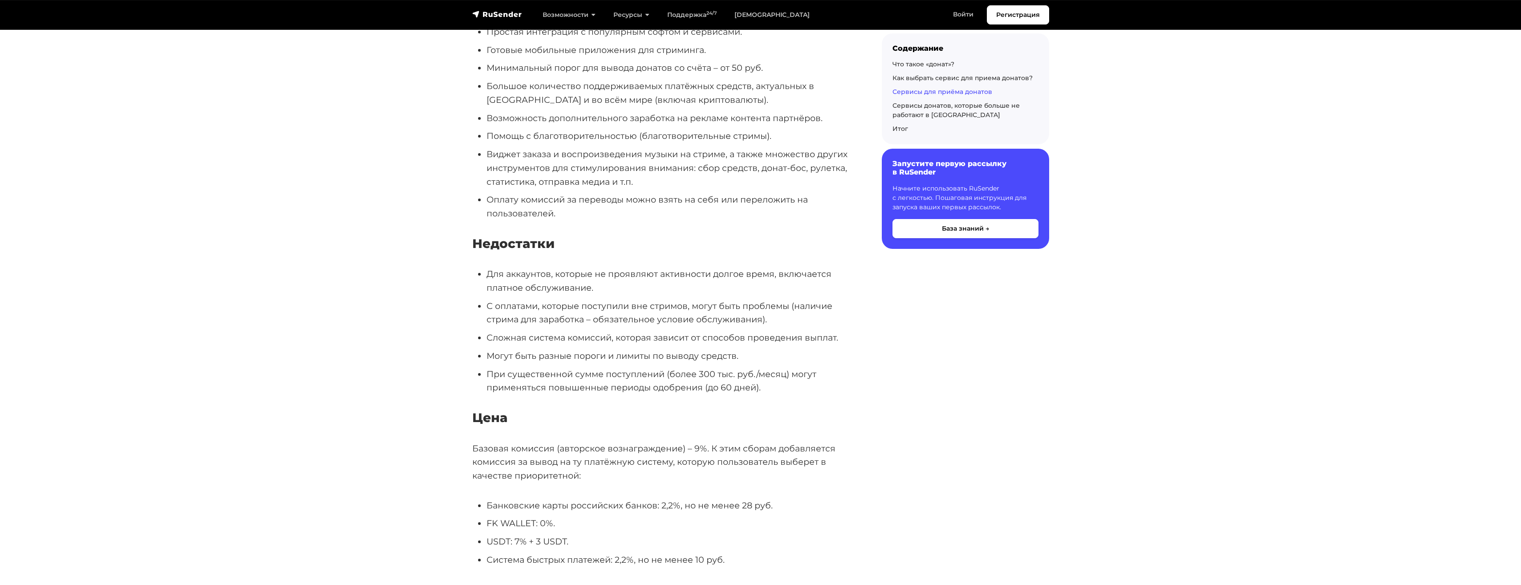
drag, startPoint x: 559, startPoint y: 430, endPoint x: 585, endPoint y: 466, distance: 45.0
click at [585, 499] on li "Банковские карты российских банков: 2,2%, но не менее 28 руб." at bounding box center [670, 506] width 367 height 14
drag, startPoint x: 596, startPoint y: 465, endPoint x: 698, endPoint y: 463, distance: 102.8
click at [698, 499] on li "Банковские карты российских банков: 2,2%, но не менее 28 руб." at bounding box center [670, 506] width 367 height 14
drag, startPoint x: 495, startPoint y: 500, endPoint x: 562, endPoint y: 497, distance: 66.4
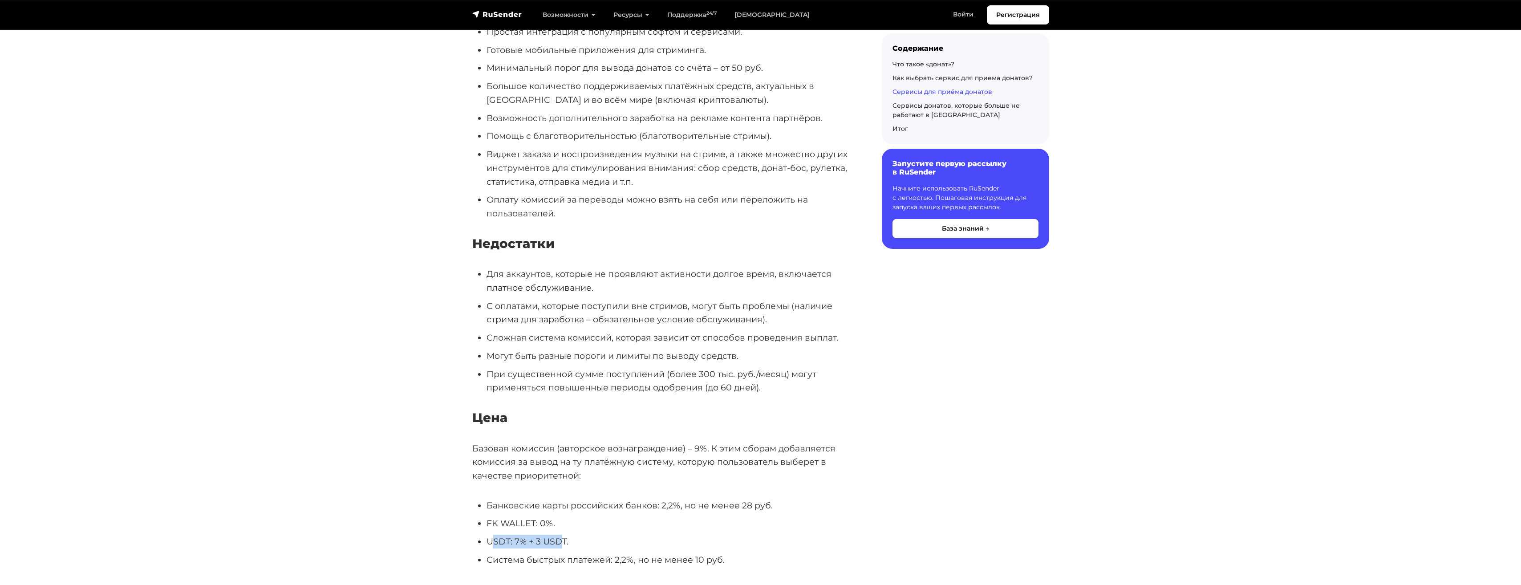
click at [562, 535] on li "USDT: 7% + 3 USDT." at bounding box center [670, 542] width 367 height 14
drag, startPoint x: 562, startPoint y: 497, endPoint x: 593, endPoint y: 515, distance: 35.9
click at [593, 553] on li "Система быстрых платежей: 2,2%, но не менее 10 руб." at bounding box center [670, 560] width 367 height 14
drag, startPoint x: 593, startPoint y: 515, endPoint x: 657, endPoint y: 521, distance: 64.8
click at [655, 553] on li "Система быстрых платежей: 2,2%, но не менее 10 руб." at bounding box center [670, 560] width 367 height 14
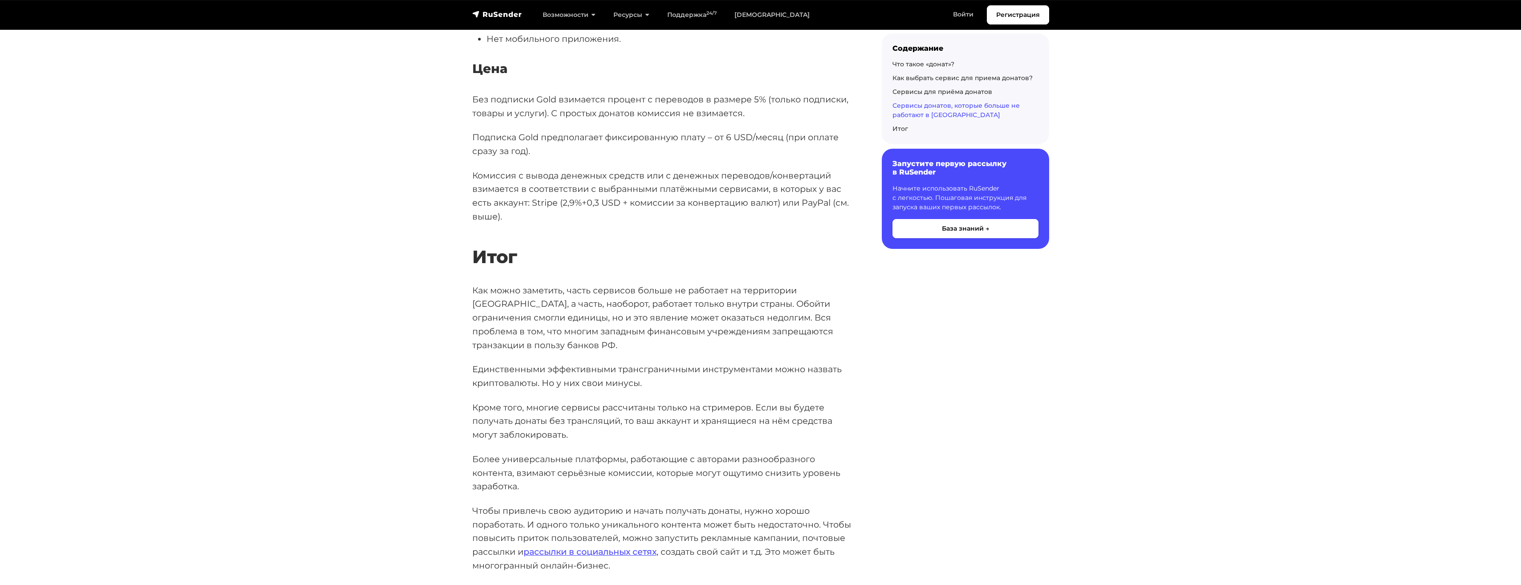
scroll to position [12375, 0]
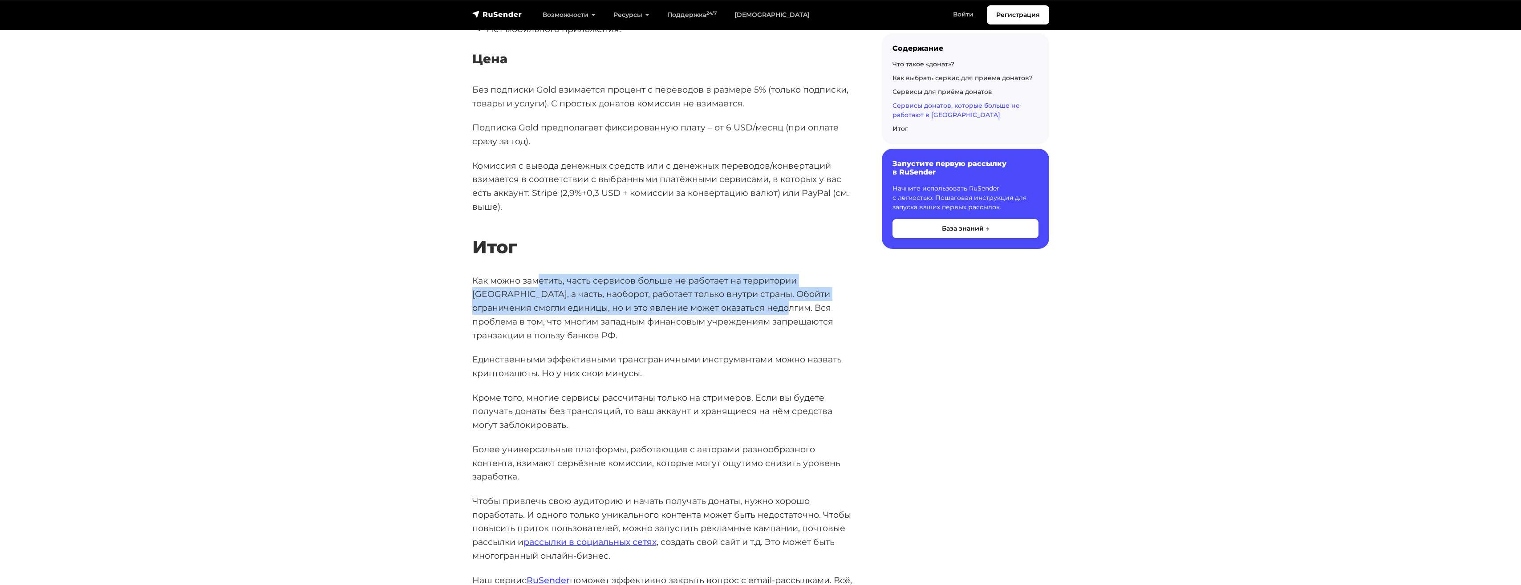
drag, startPoint x: 539, startPoint y: 187, endPoint x: 709, endPoint y: 209, distance: 172.0
click at [709, 274] on p "Как можно заметить, часть сервисов больше не работает на территории [GEOGRAPHIC…" at bounding box center [662, 308] width 381 height 69
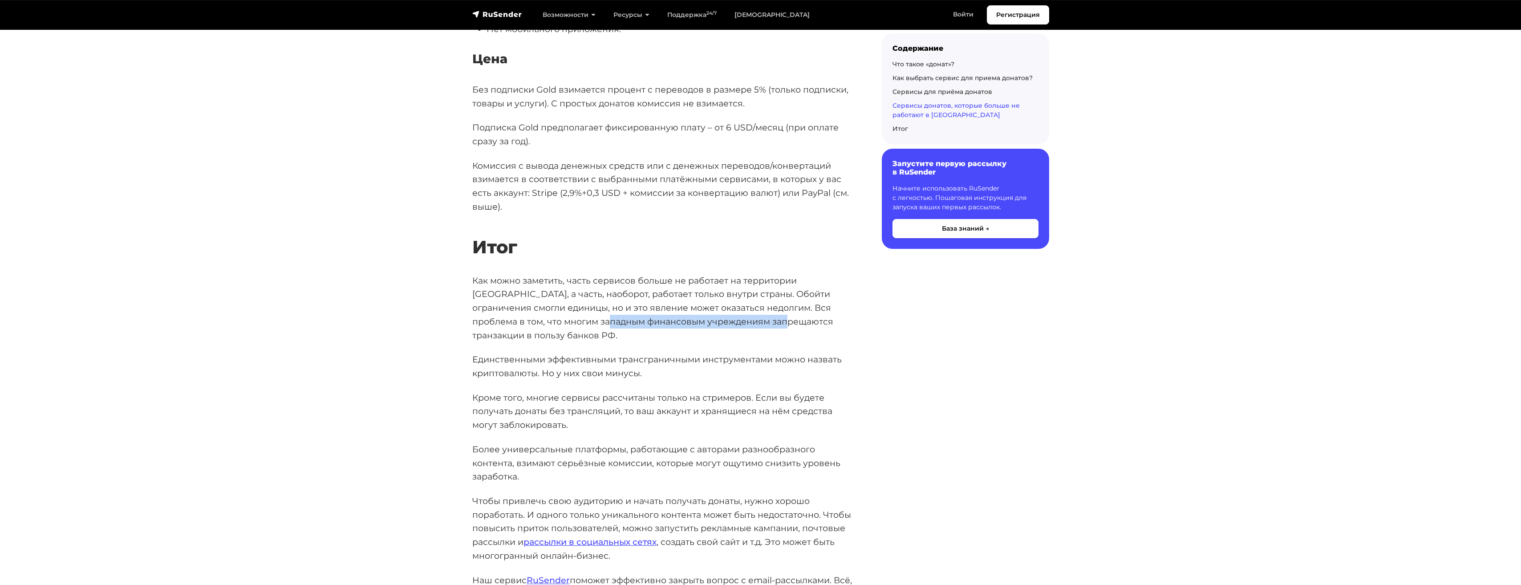
drag, startPoint x: 515, startPoint y: 224, endPoint x: 691, endPoint y: 223, distance: 175.8
click at [691, 274] on p "Как можно заметить, часть сервисов больше не работает на территории [GEOGRAPHIC…" at bounding box center [662, 308] width 381 height 69
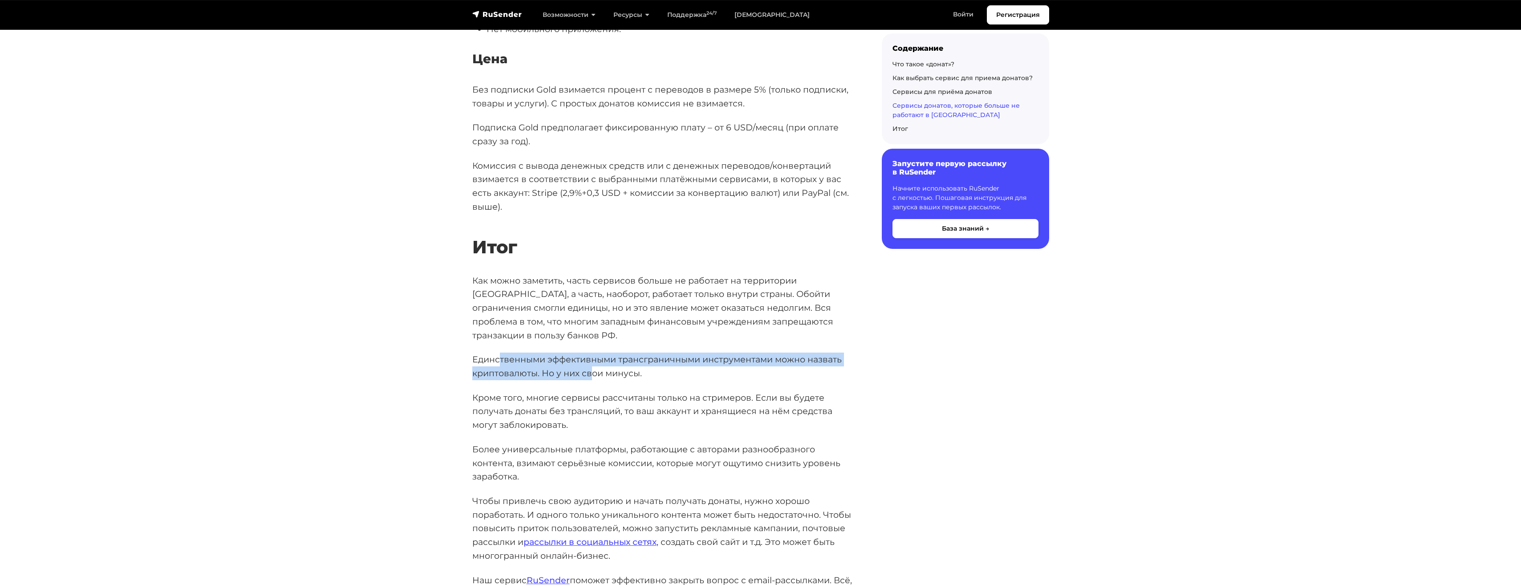
drag, startPoint x: 500, startPoint y: 252, endPoint x: 590, endPoint y: 260, distance: 90.7
click at [590, 353] on p "Единственными эффективными трансграничными инструментами можно назвать криптова…" at bounding box center [662, 366] width 381 height 27
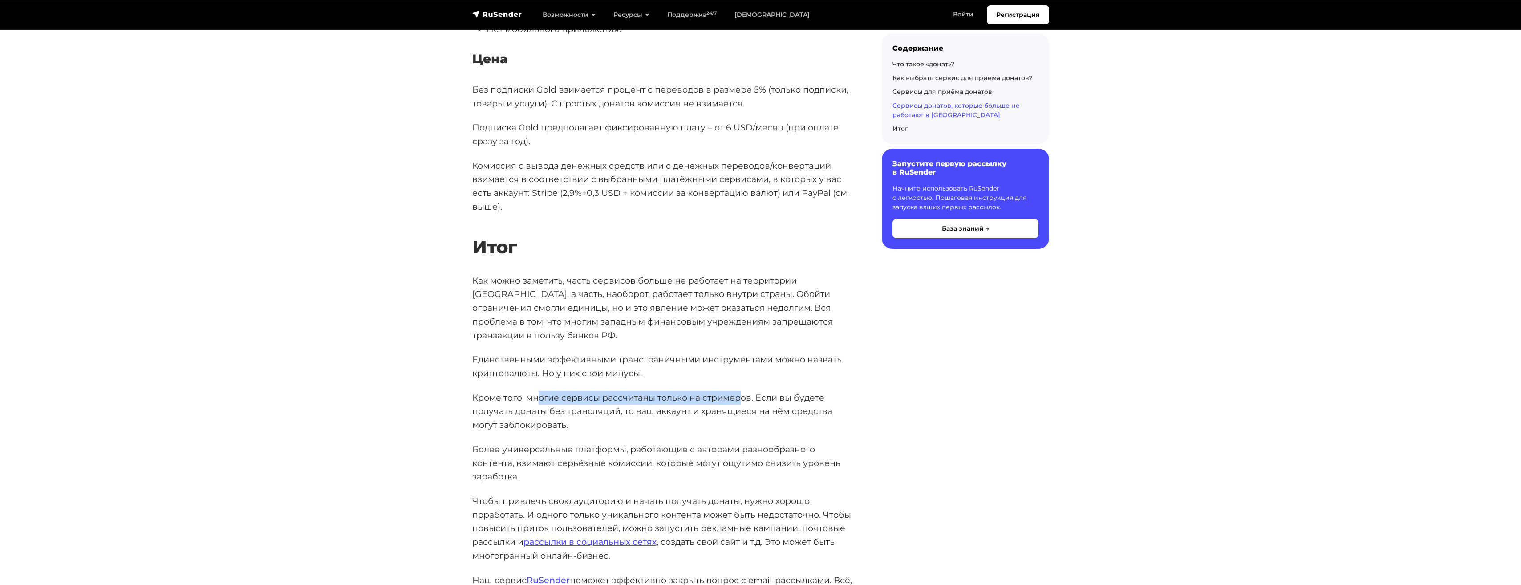
drag, startPoint x: 538, startPoint y: 290, endPoint x: 739, endPoint y: 288, distance: 201.2
click at [739, 391] on p "Кроме того, многие сервисы рассчитаны только на стримеров. Если вы будете получ…" at bounding box center [662, 411] width 381 height 41
click at [644, 391] on p "Кроме того, многие сервисы рассчитаны только на стримеров. Если вы будете получ…" at bounding box center [662, 411] width 381 height 41
drag, startPoint x: 491, startPoint y: 339, endPoint x: 719, endPoint y: 340, distance: 227.9
click at [719, 442] on p "Более универсальные платформы, работающие с авторами разнообразного контента, в…" at bounding box center [662, 462] width 381 height 41
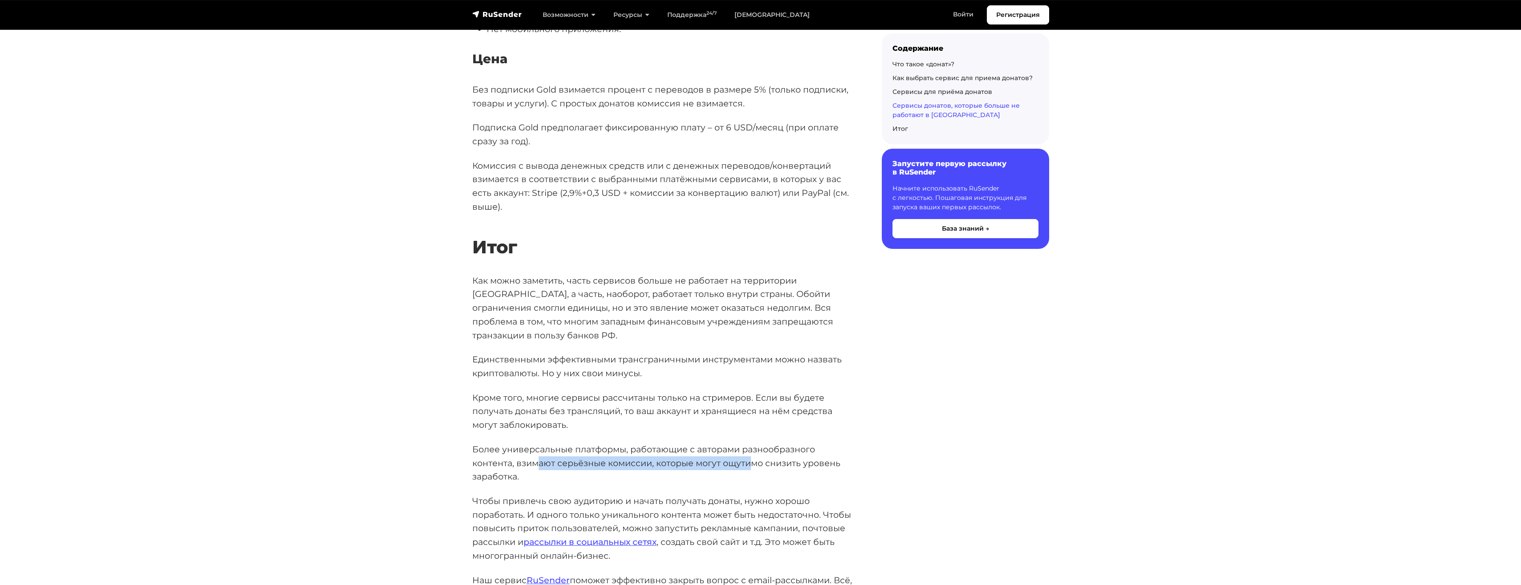
drag, startPoint x: 540, startPoint y: 354, endPoint x: 749, endPoint y: 356, distance: 208.8
click at [749, 442] on p "Более универсальные платформы, работающие с авторами разнообразного контента, в…" at bounding box center [662, 462] width 381 height 41
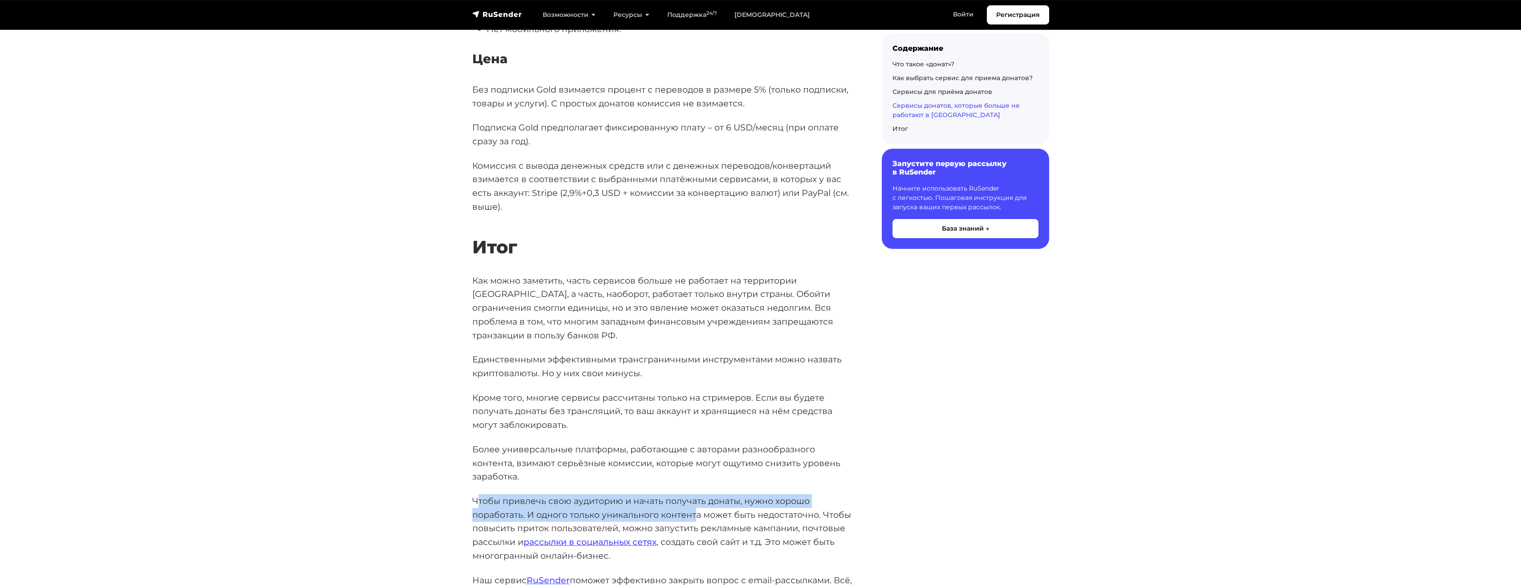
drag, startPoint x: 479, startPoint y: 392, endPoint x: 698, endPoint y: 402, distance: 219.2
click at [698, 494] on p "Чтобы привлечь свою аудиторию и начать получать донаты, нужно хорошо поработать…" at bounding box center [662, 528] width 381 height 69
drag, startPoint x: 698, startPoint y: 402, endPoint x: 757, endPoint y: 406, distance: 59.4
click at [757, 494] on p "Чтобы привлечь свою аудиторию и начать получать донаты, нужно хорошо поработать…" at bounding box center [662, 528] width 381 height 69
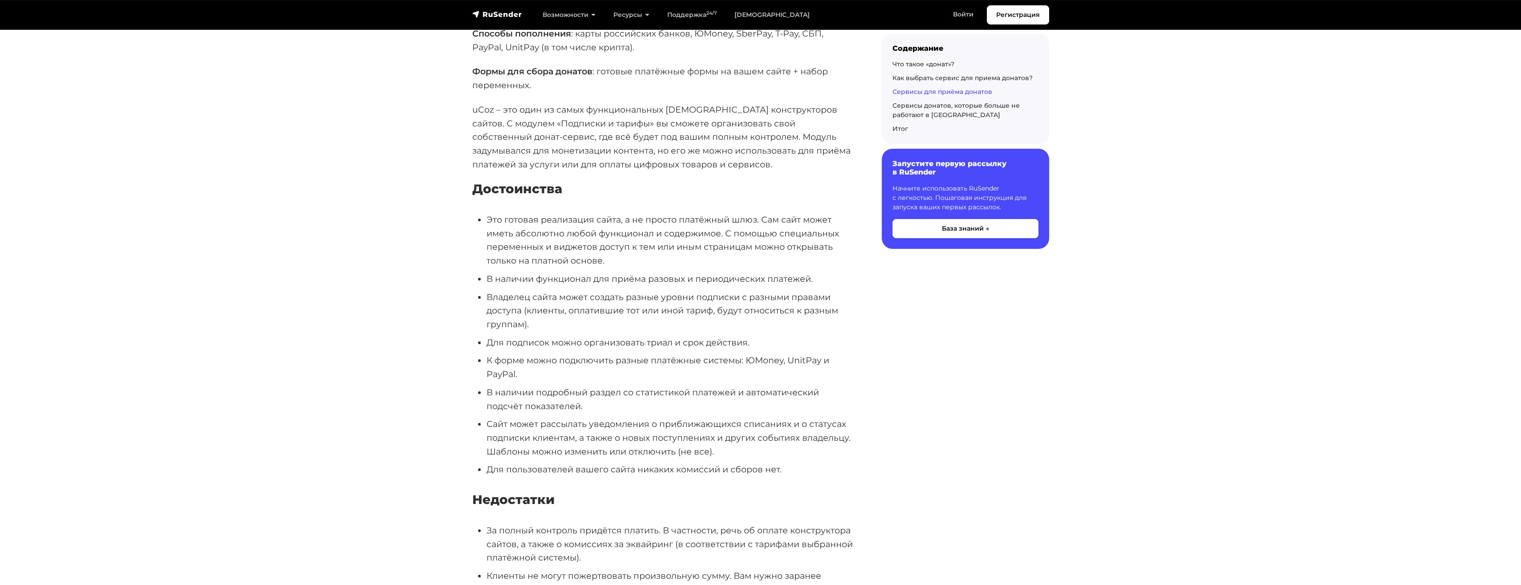
scroll to position [1520, 0]
drag, startPoint x: 523, startPoint y: 218, endPoint x: 542, endPoint y: 220, distance: 19.7
click at [542, 220] on li "Это готовая реализация сайта, а не просто платёжный шлюз. Сам сайт может иметь …" at bounding box center [670, 237] width 367 height 55
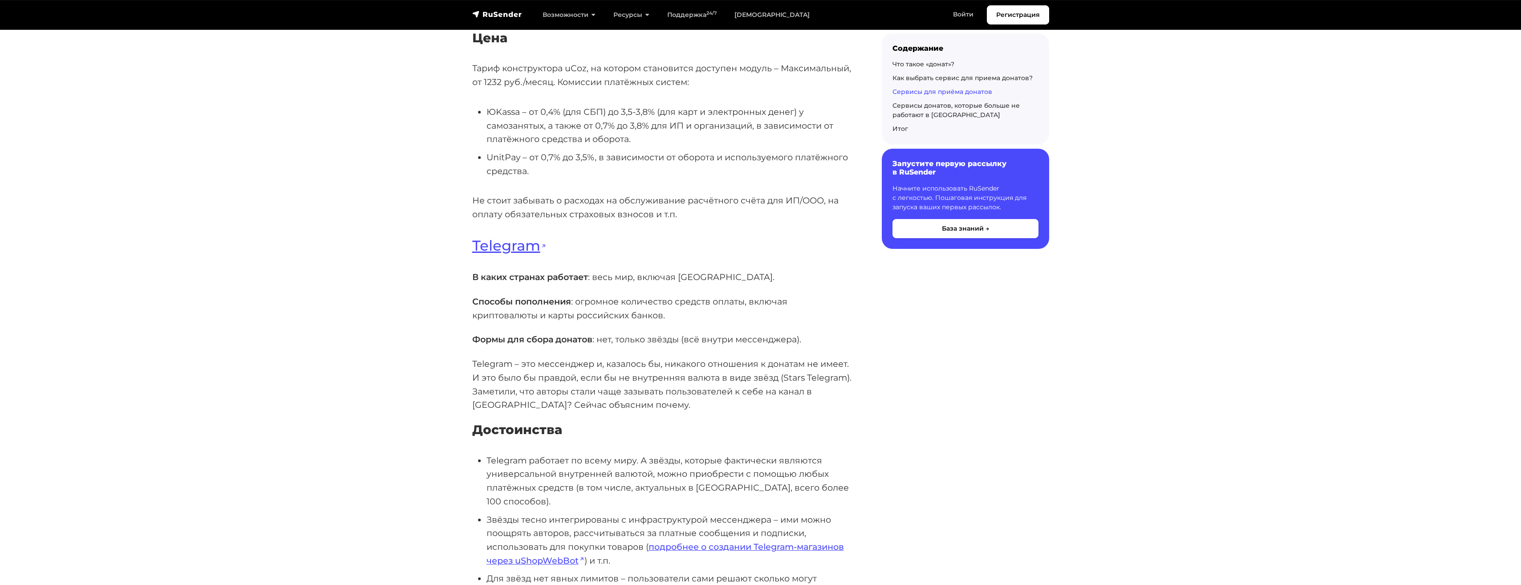
scroll to position [2188, 0]
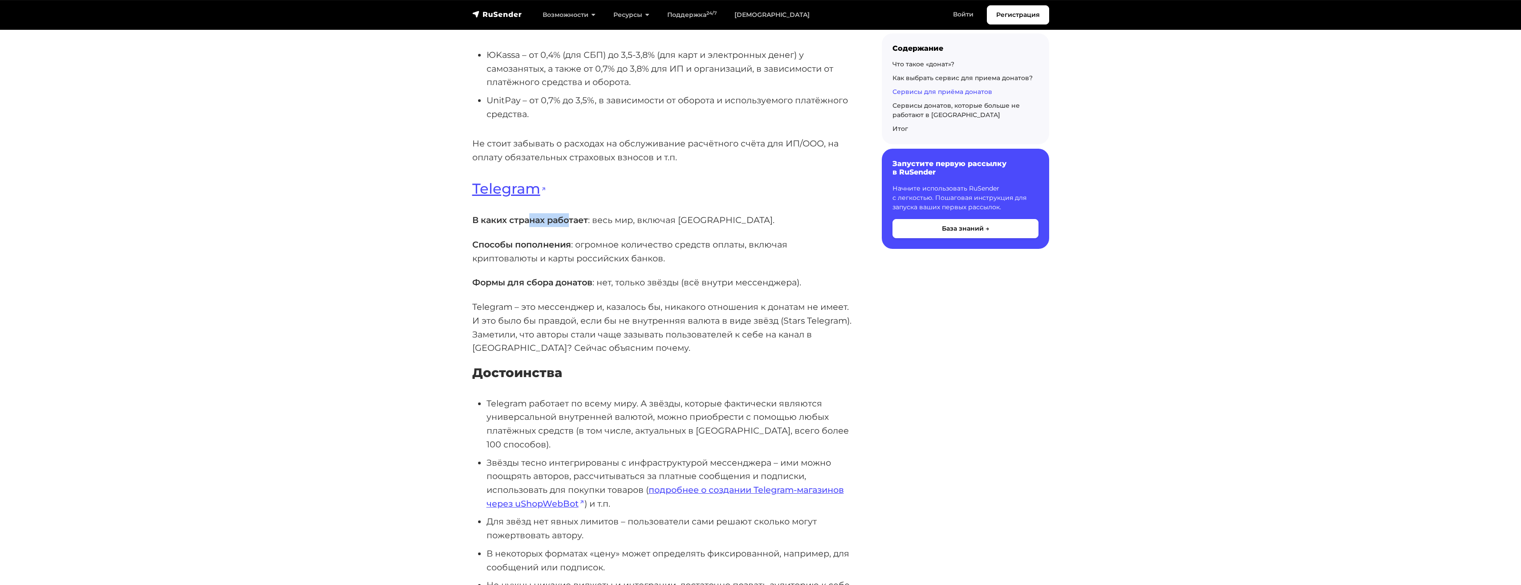
drag, startPoint x: 532, startPoint y: 221, endPoint x: 572, endPoint y: 216, distance: 39.9
click at [572, 216] on strong "В каких странах работает" at bounding box center [530, 220] width 116 height 11
drag, startPoint x: 572, startPoint y: 216, endPoint x: 683, endPoint y: 237, distance: 113.7
drag, startPoint x: 527, startPoint y: 259, endPoint x: 649, endPoint y: 253, distance: 121.7
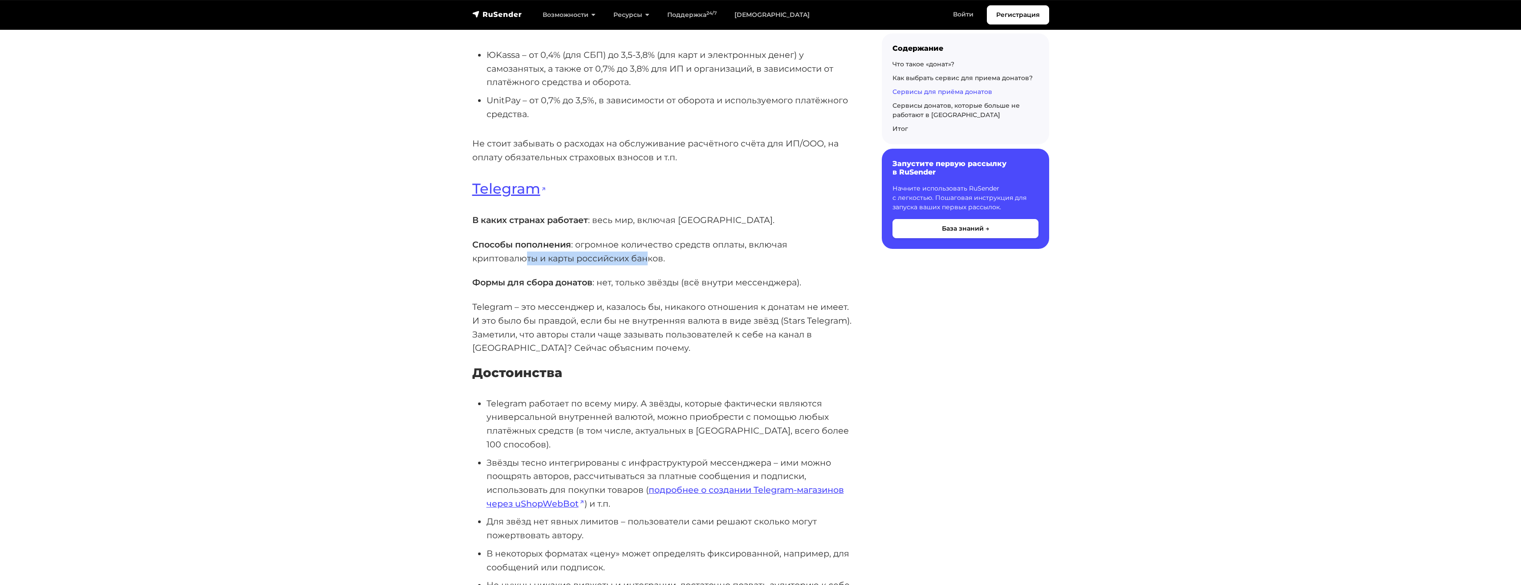
click at [649, 253] on p "Способы пополнения : огромное количество средств оплаты, включая криптовалюты и…" at bounding box center [662, 251] width 381 height 27
drag, startPoint x: 483, startPoint y: 284, endPoint x: 783, endPoint y: 279, distance: 299.6
click at [783, 279] on p "Формы для сбора донатов : нет, только звёзды (всё внутри мессенджера)." at bounding box center [662, 283] width 381 height 14
drag, startPoint x: 561, startPoint y: 307, endPoint x: 698, endPoint y: 305, distance: 137.6
click at [698, 305] on p "Telegram – это мессенджер и, казалось бы, никакого отношения к донатам не имеет…" at bounding box center [662, 327] width 381 height 55
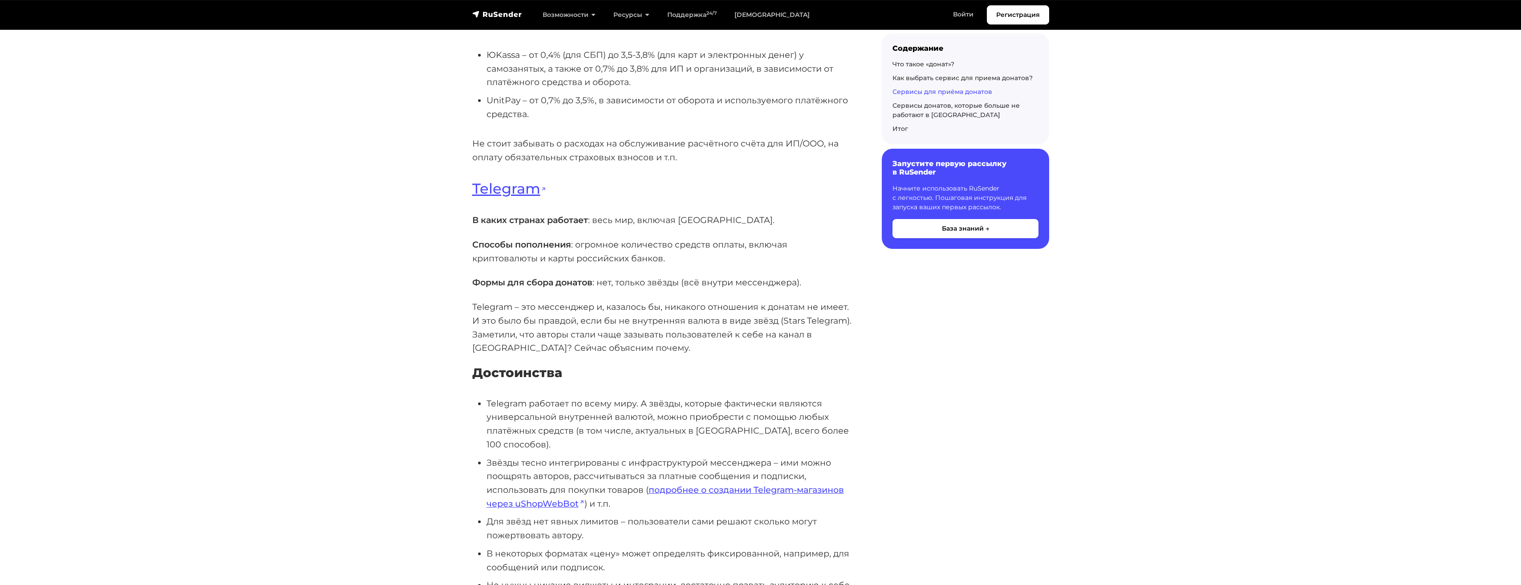
drag, startPoint x: 698, startPoint y: 305, endPoint x: 710, endPoint y: 323, distance: 21.0
click at [710, 323] on p "Telegram – это мессенджер и, казалось бы, никакого отношения к донатам не имеет…" at bounding box center [662, 327] width 381 height 55
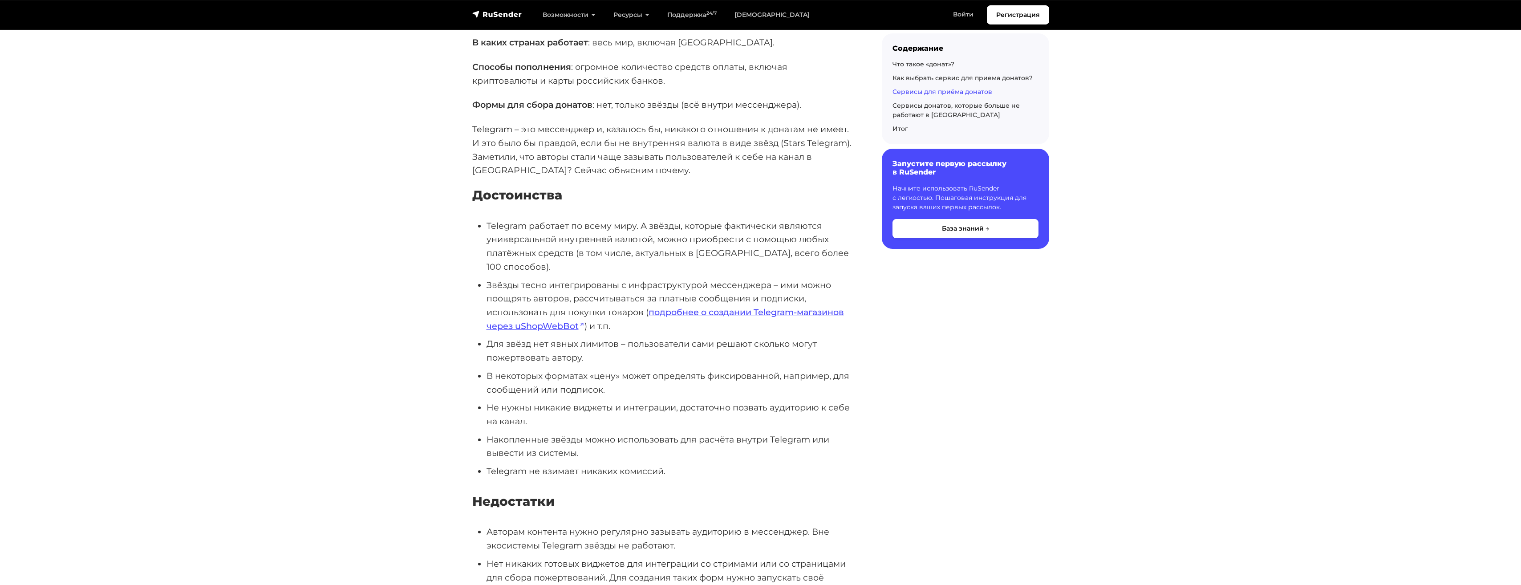
scroll to position [2366, 0]
drag, startPoint x: 523, startPoint y: 239, endPoint x: 723, endPoint y: 236, distance: 200.3
click at [723, 236] on li "Telegram работает по всему миру. А звёзды, которые фактически являются универса…" at bounding box center [670, 246] width 367 height 55
drag, startPoint x: 654, startPoint y: 252, endPoint x: 793, endPoint y: 252, distance: 138.9
click at [793, 252] on li "Telegram работает по всему миру. А звёзды, которые фактически являются универса…" at bounding box center [670, 246] width 367 height 55
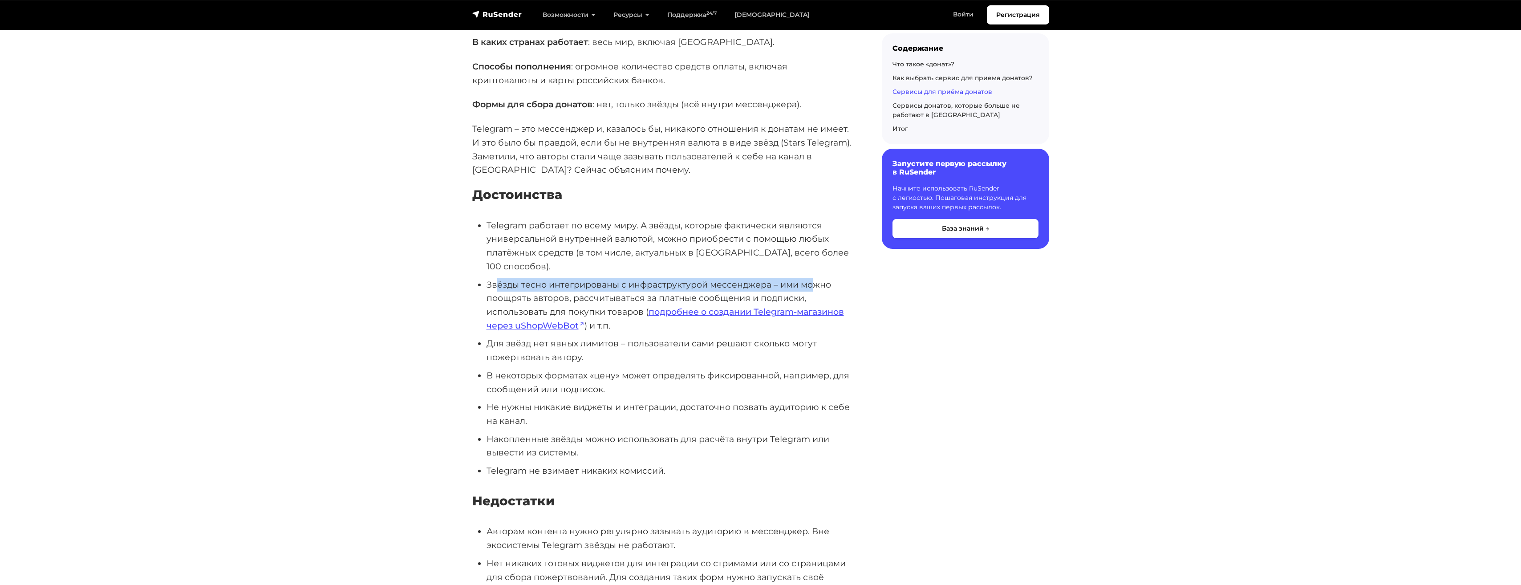
drag, startPoint x: 501, startPoint y: 271, endPoint x: 815, endPoint y: 267, distance: 314.3
click at [815, 278] on li "Звёзды тесно интегрированы с инфраструктурой мессенджера – ими можно поощрять а…" at bounding box center [670, 305] width 367 height 55
drag, startPoint x: 553, startPoint y: 286, endPoint x: 730, endPoint y: 279, distance: 177.3
click at [730, 279] on li "Звёзды тесно интегрированы с инфраструктурой мессенджера – ими можно поощрять а…" at bounding box center [670, 305] width 367 height 55
drag, startPoint x: 590, startPoint y: 297, endPoint x: 636, endPoint y: 296, distance: 46.3
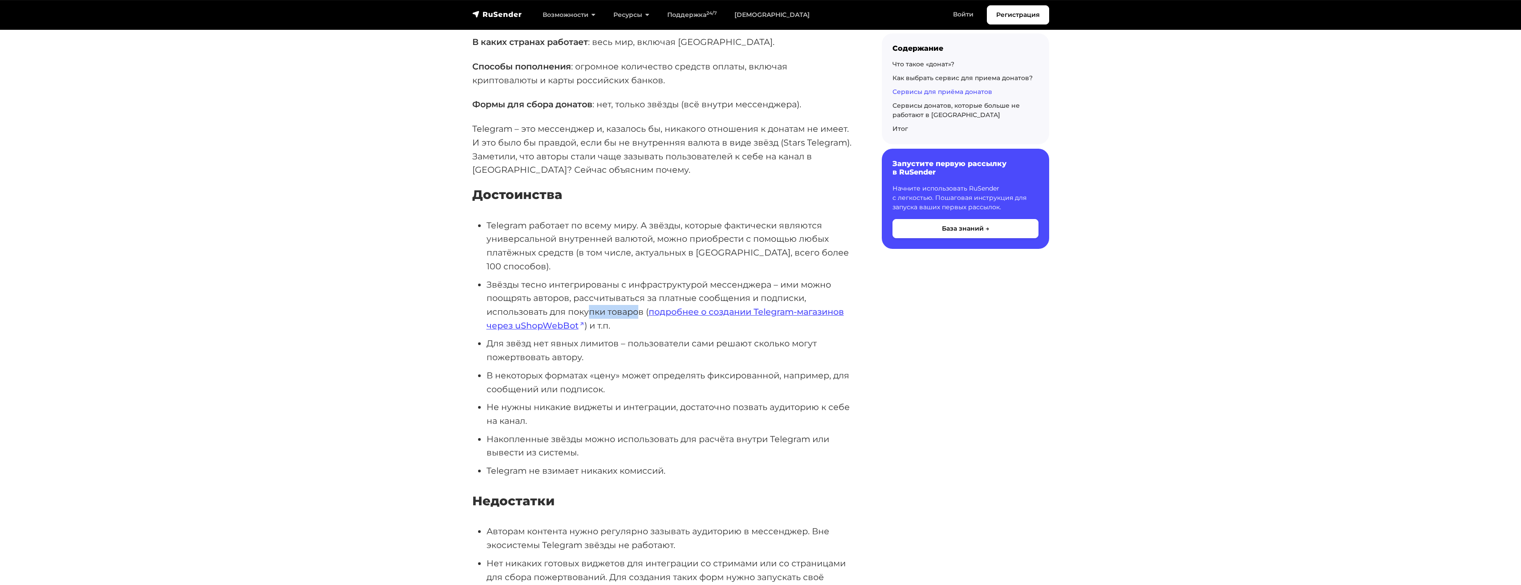
click at [636, 296] on li "Звёзды тесно интегрированы с инфраструктурой мессенджера – ими можно поощрять а…" at bounding box center [670, 305] width 367 height 55
drag, startPoint x: 495, startPoint y: 330, endPoint x: 808, endPoint y: 325, distance: 313.0
click at [808, 337] on li "Для звёзд нет явных лимитов – пользователи сами решают сколько могут пожертвова…" at bounding box center [670, 350] width 367 height 27
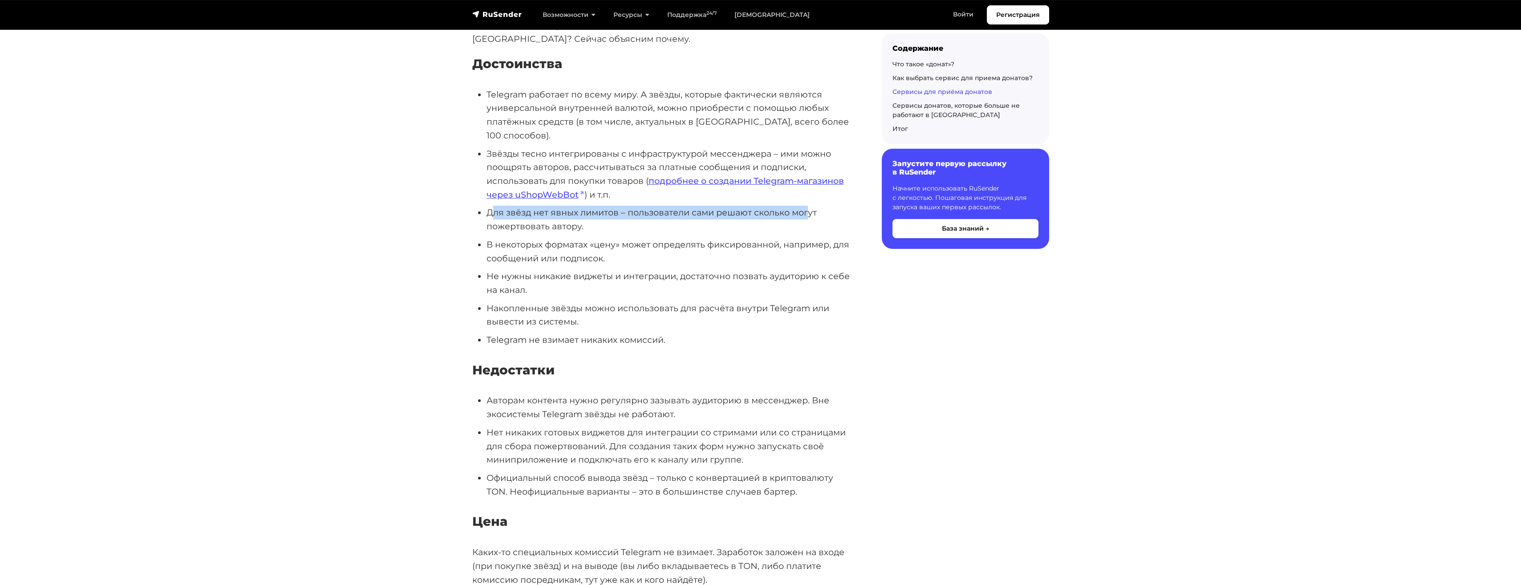
scroll to position [2499, 0]
drag, startPoint x: 559, startPoint y: 229, endPoint x: 586, endPoint y: 229, distance: 27.2
click at [586, 235] on li "В некоторых форматах «цену» может определять фиксированной, например, для сообщ…" at bounding box center [670, 248] width 367 height 27
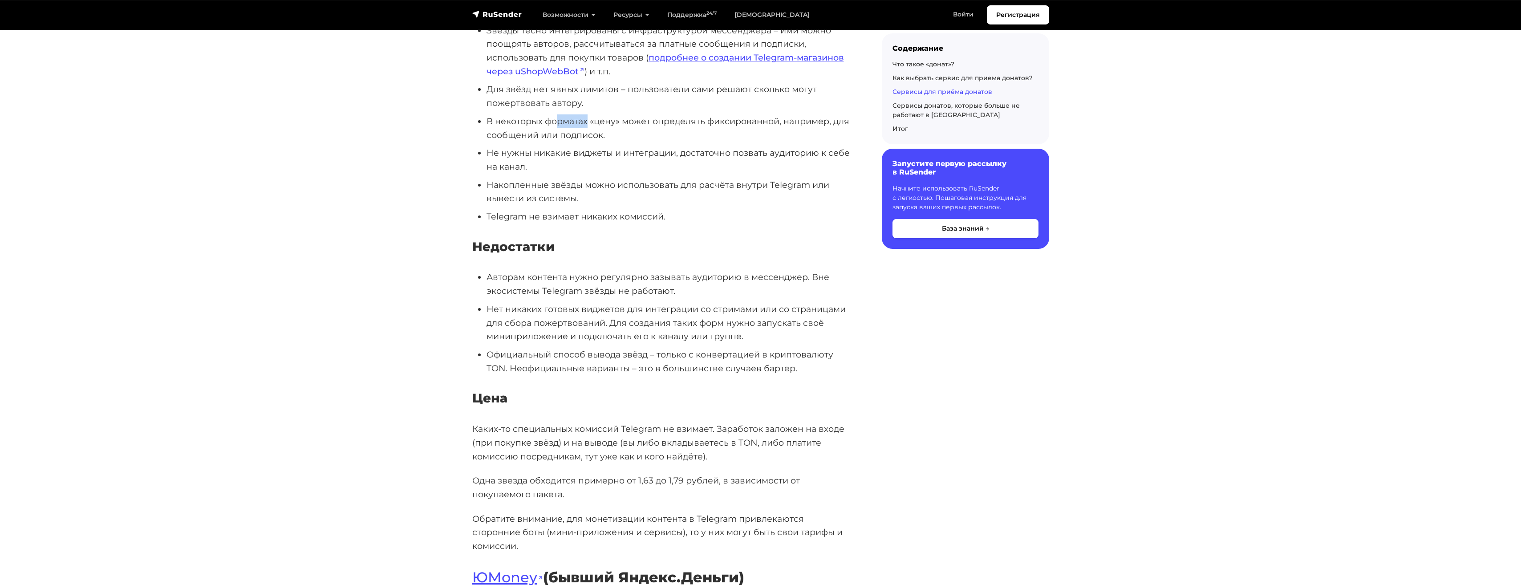
scroll to position [2633, 0]
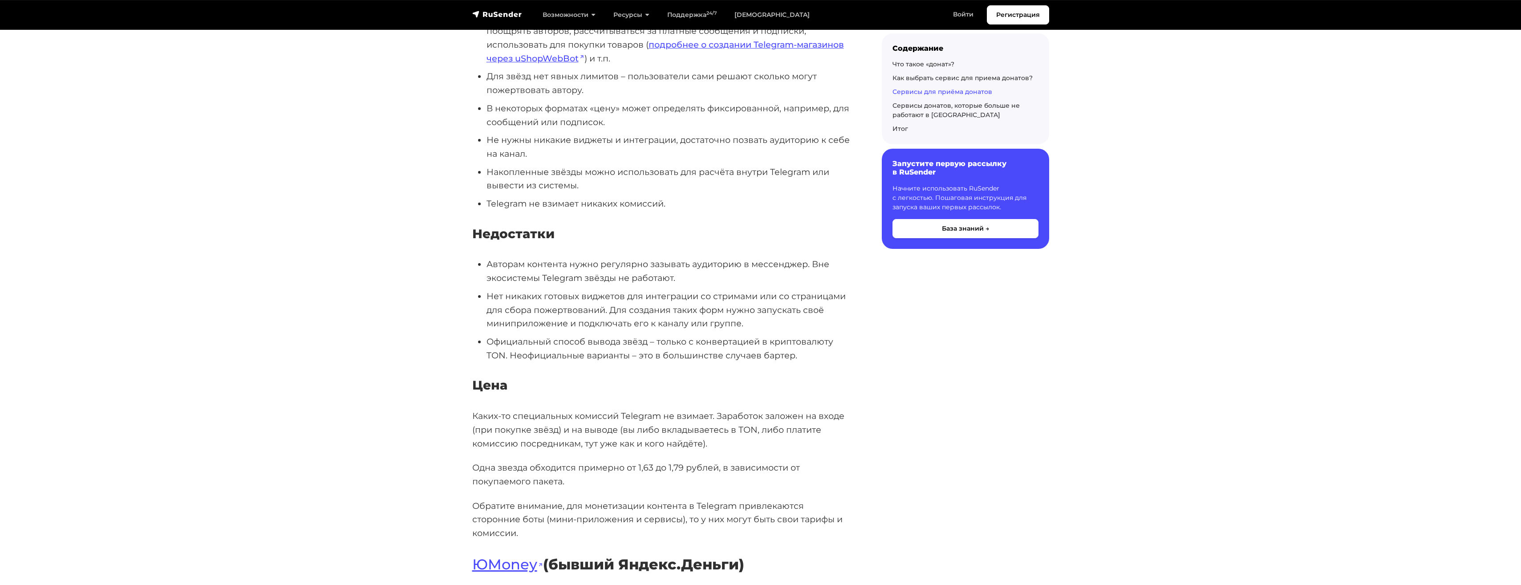
click at [545, 306] on li "Нет никаких готовых виджетов для интеграции со стримами или со страницами для с…" at bounding box center [670, 309] width 367 height 41
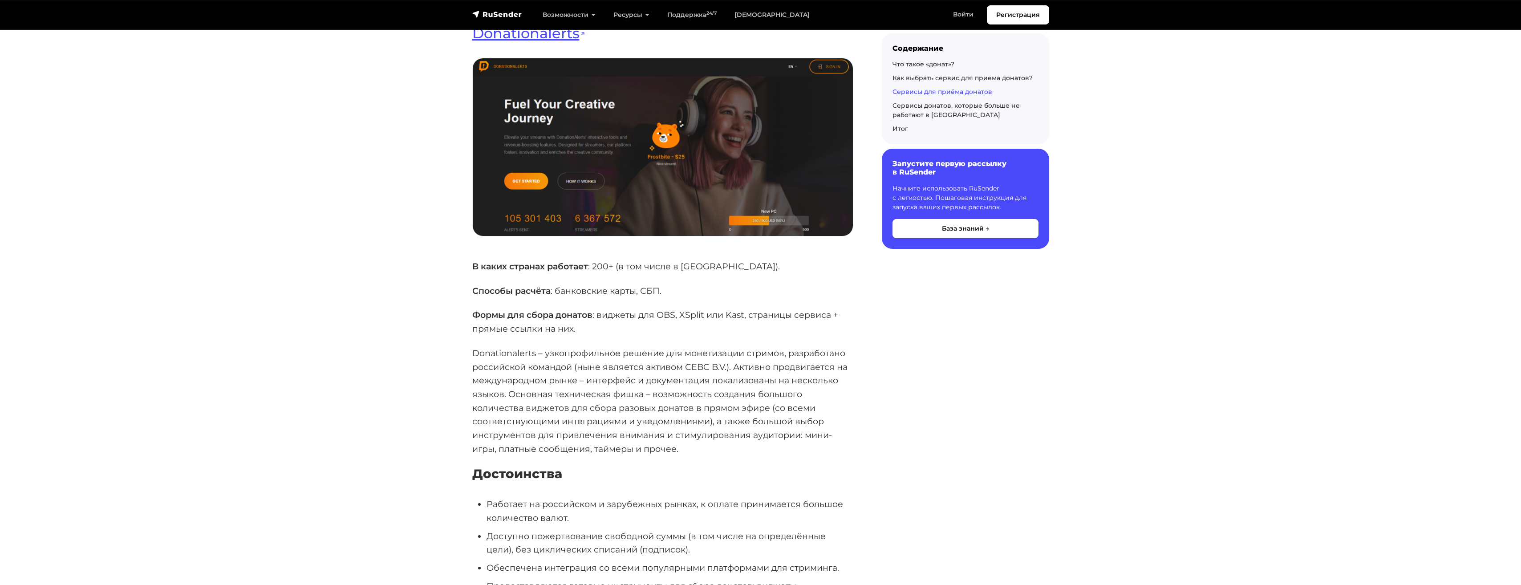
scroll to position [5526, 0]
drag, startPoint x: 502, startPoint y: 312, endPoint x: 765, endPoint y: 312, distance: 262.6
click at [765, 346] on p "Donationalerts – узкопрофильное решение для монетизации стримов, разработано ро…" at bounding box center [662, 401] width 381 height 110
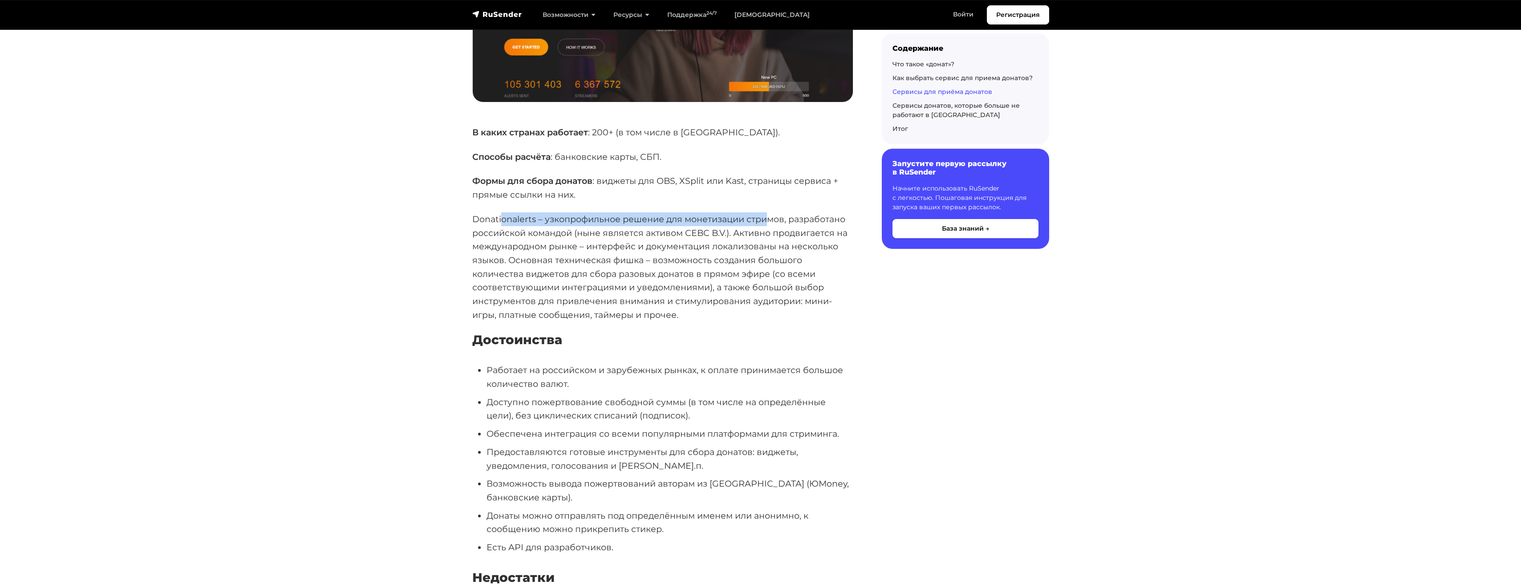
scroll to position [5615, 0]
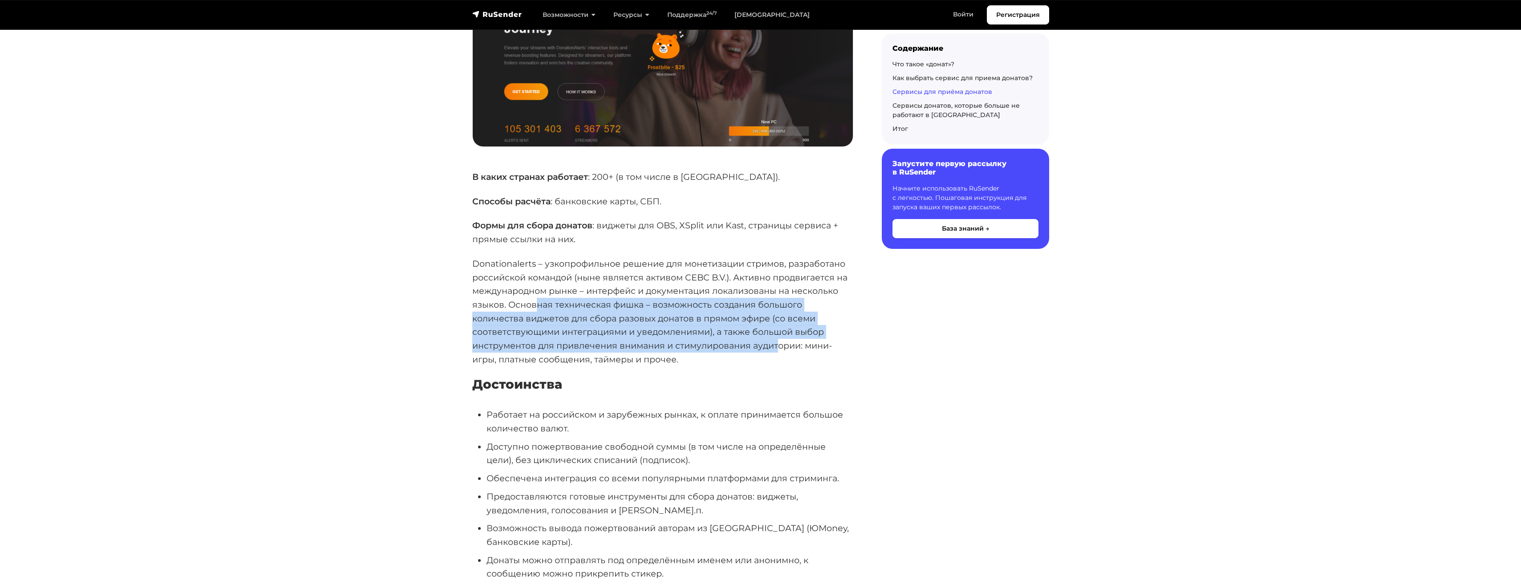
drag, startPoint x: 535, startPoint y: 263, endPoint x: 778, endPoint y: 304, distance: 246.9
click at [778, 304] on p "Donationalerts – узкопрофильное решение для монетизации стримов, разработано ро…" at bounding box center [662, 312] width 381 height 110
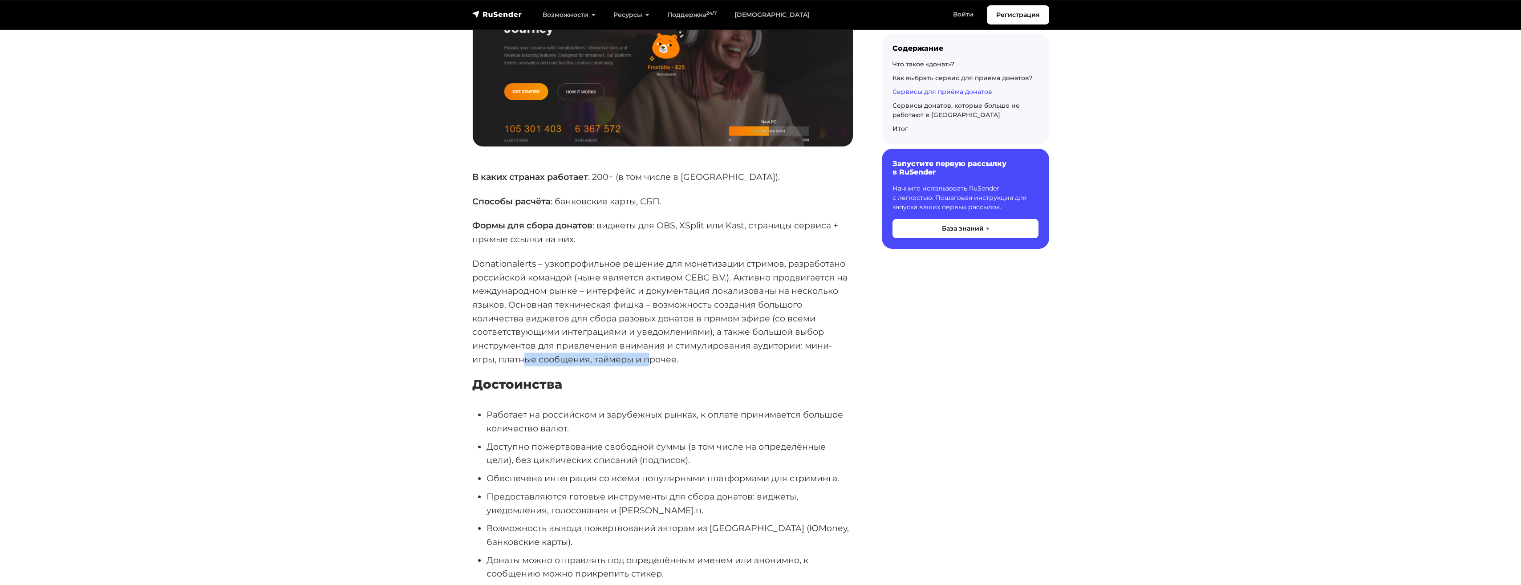
drag, startPoint x: 523, startPoint y: 321, endPoint x: 651, endPoint y: 322, distance: 127.8
click at [651, 322] on p "Donationalerts – узкопрофильное решение для монетизации стримов, разработано ро…" at bounding box center [662, 312] width 381 height 110
click at [559, 408] on li "Работает на российском и зарубежных рынках, к оплате принимается большое количе…" at bounding box center [670, 421] width 367 height 27
click at [590, 408] on ul "Работает на российском и зарубежных рынках, к оплате принимается большое количе…" at bounding box center [662, 503] width 381 height 191
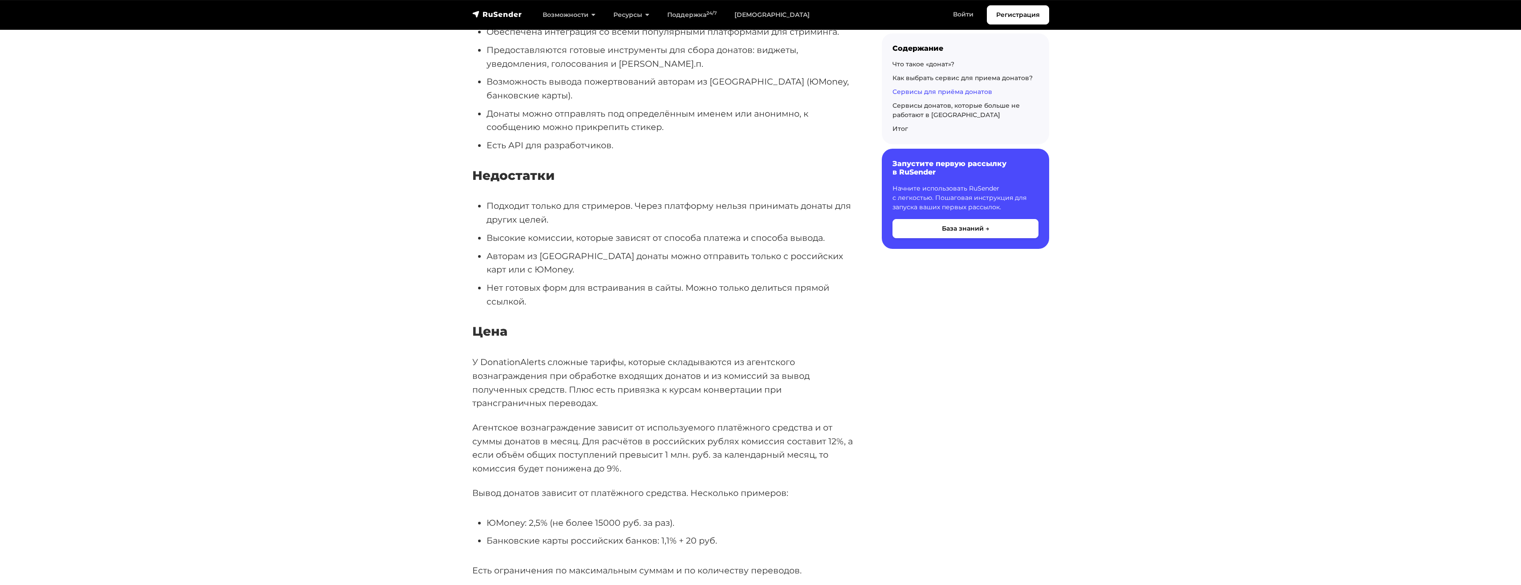
scroll to position [6150, 0]
